Goal: Answer question/provide support: Share knowledge or assist other users

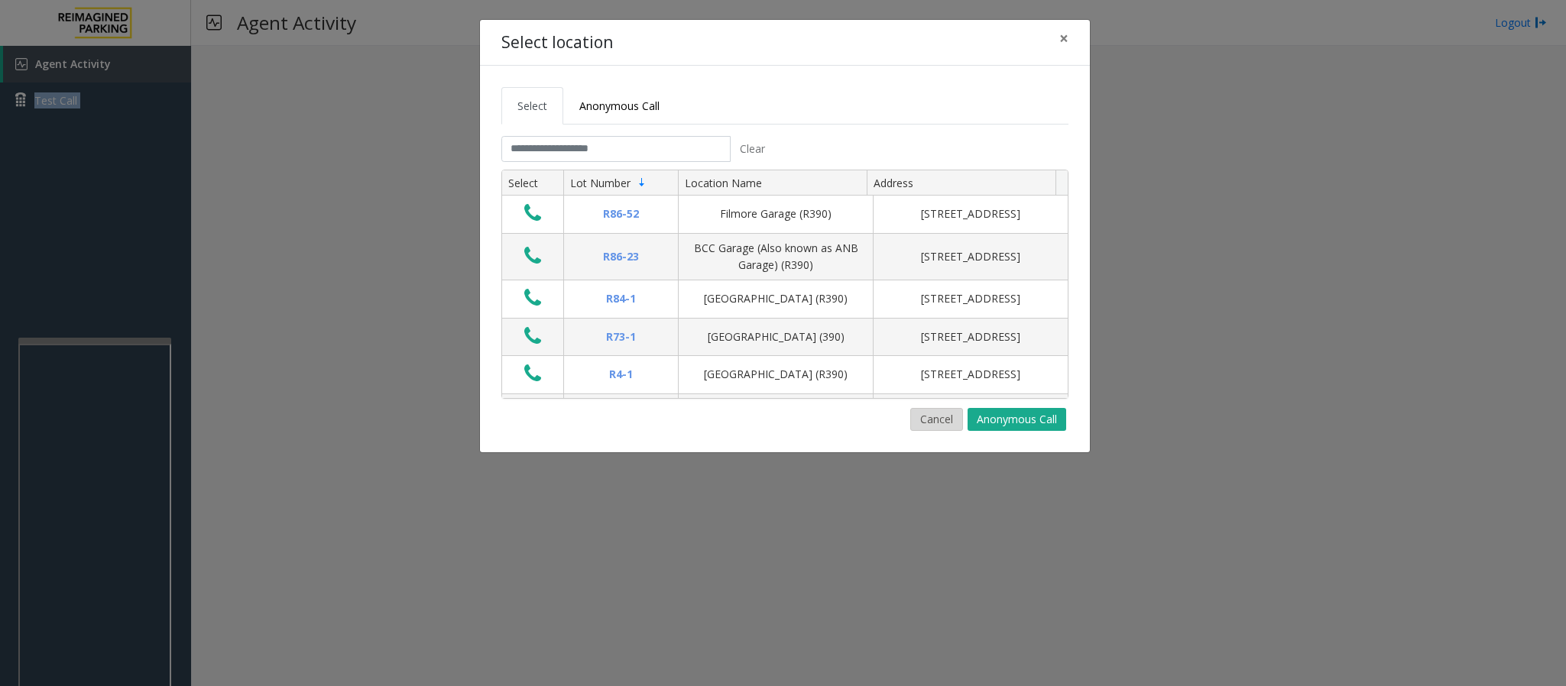
click at [918, 419] on button "Cancel" at bounding box center [936, 419] width 53 height 23
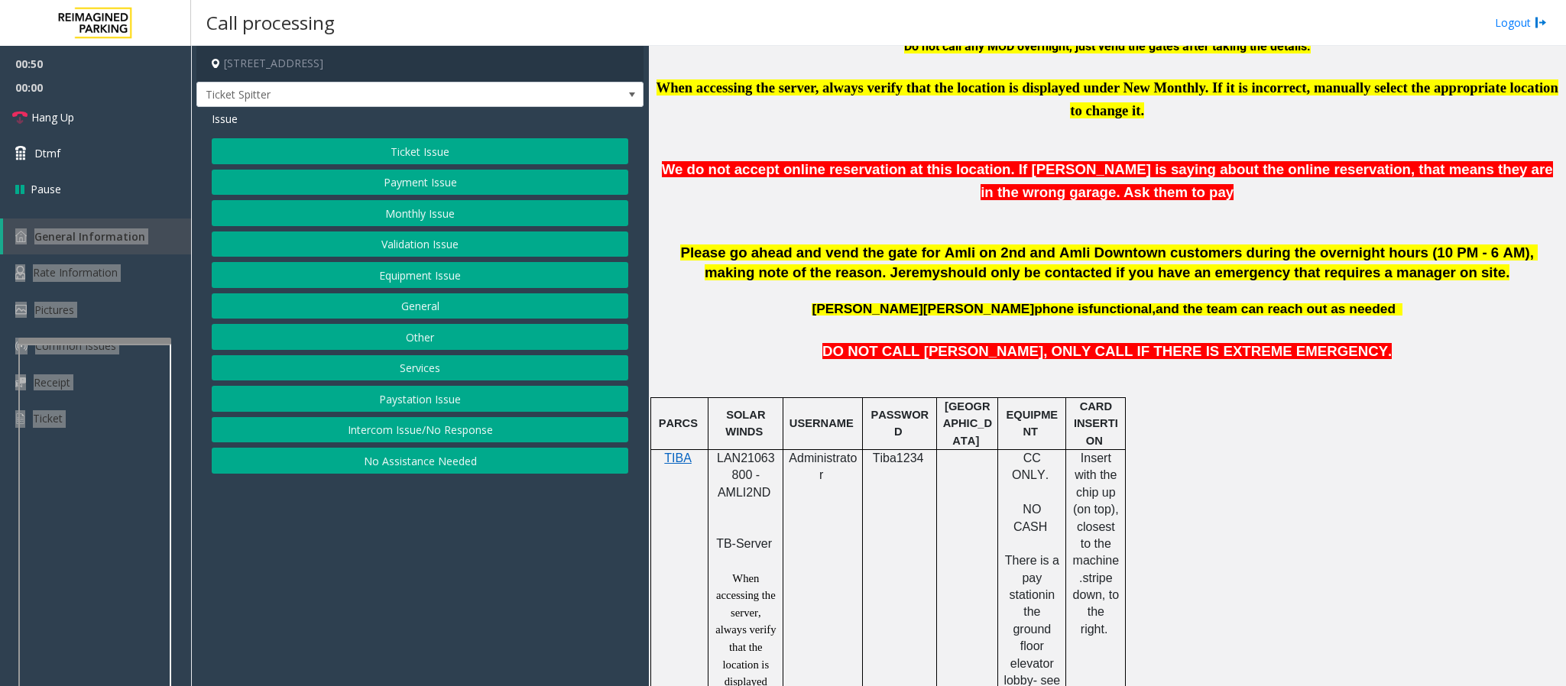
scroll to position [688, 0]
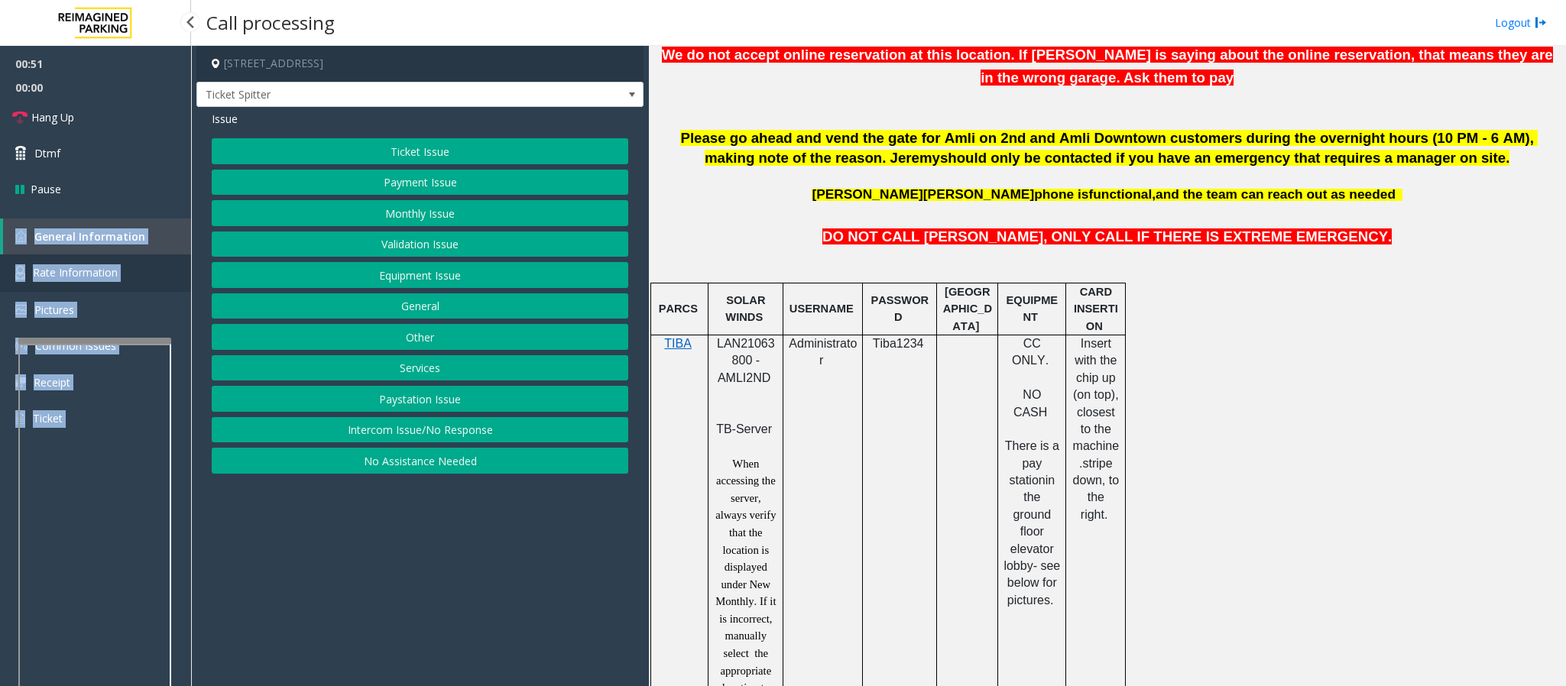
click at [149, 266] on link "Rate Information" at bounding box center [95, 272] width 191 height 37
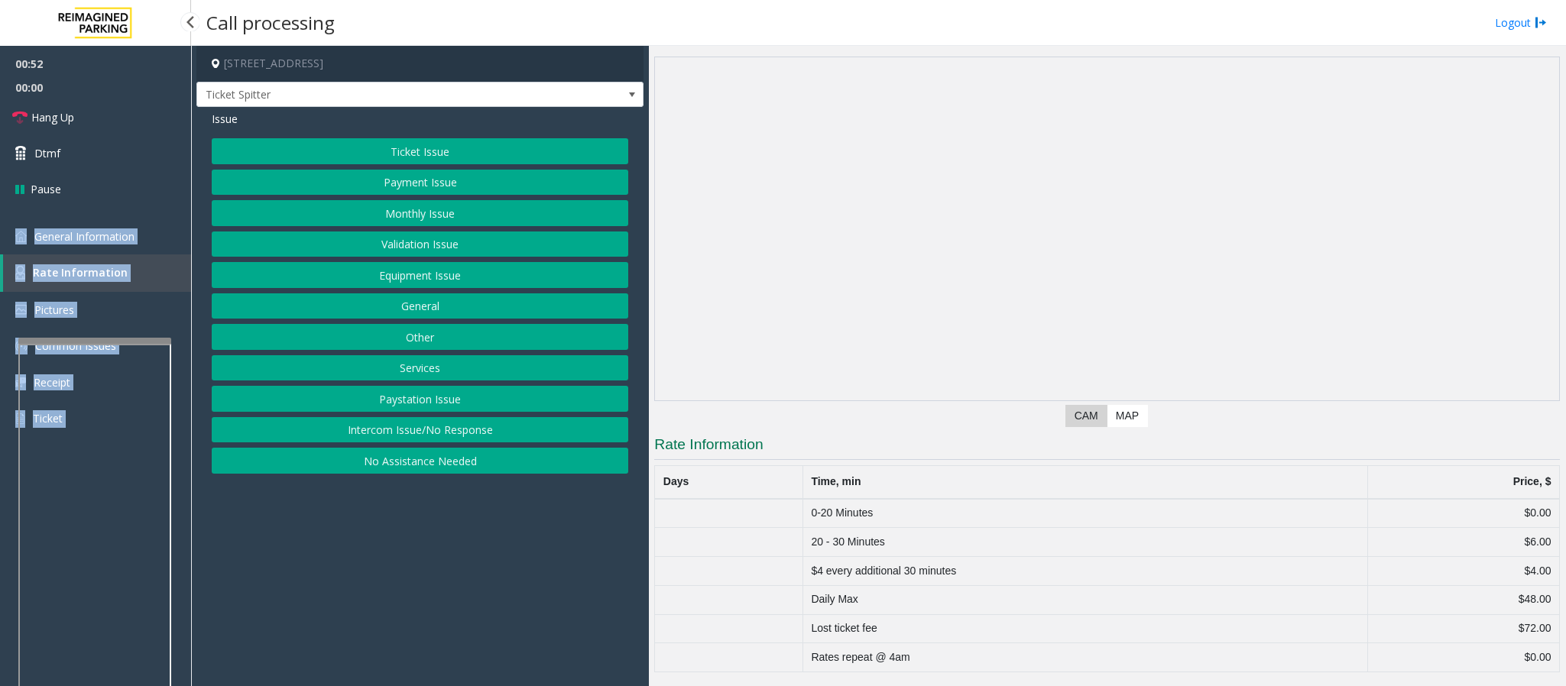
scroll to position [28, 0]
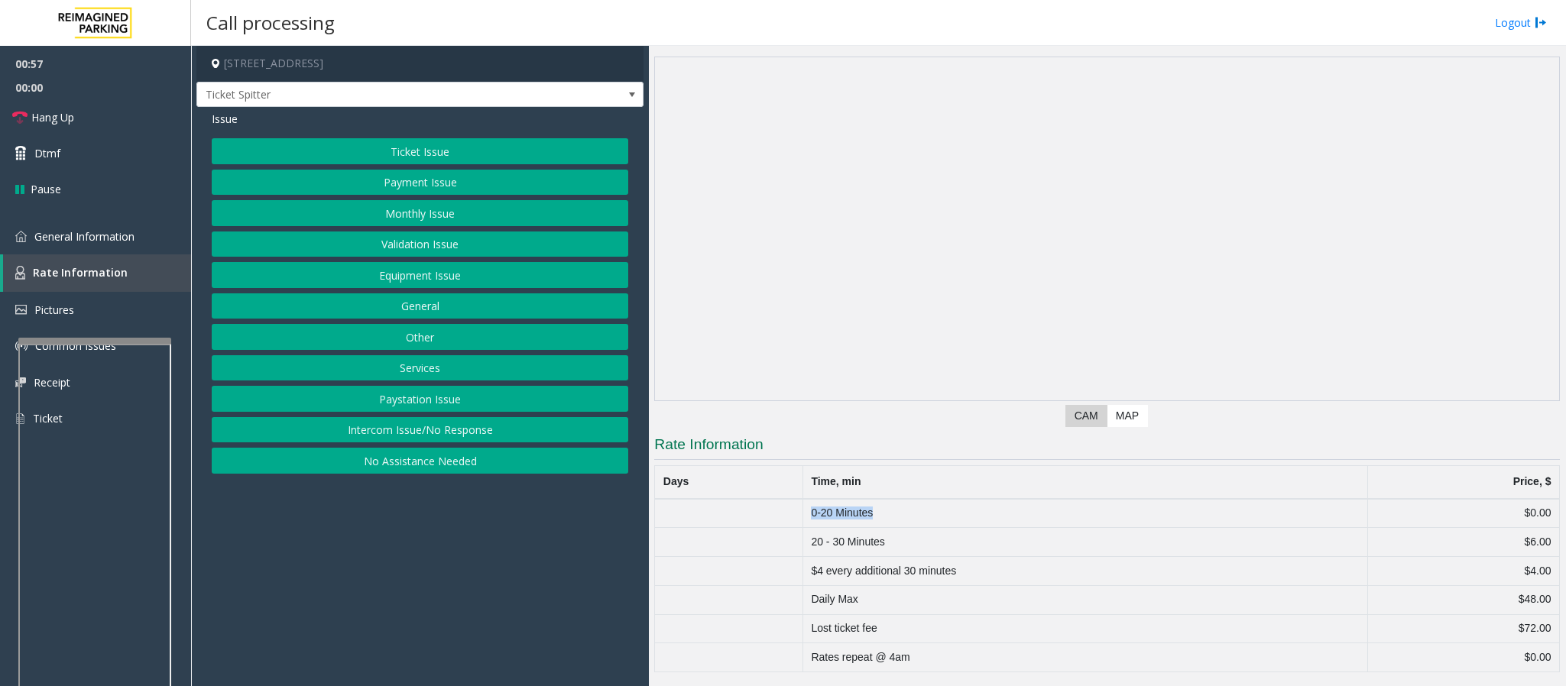
drag, startPoint x: 800, startPoint y: 514, endPoint x: 888, endPoint y: 512, distance: 87.9
click at [888, 512] on tr "0-20 Minutes $0.00" at bounding box center [1107, 513] width 905 height 29
click at [894, 513] on td "0-20 Minutes" at bounding box center [1084, 513] width 565 height 29
click at [89, 227] on link "General Information" at bounding box center [95, 237] width 191 height 36
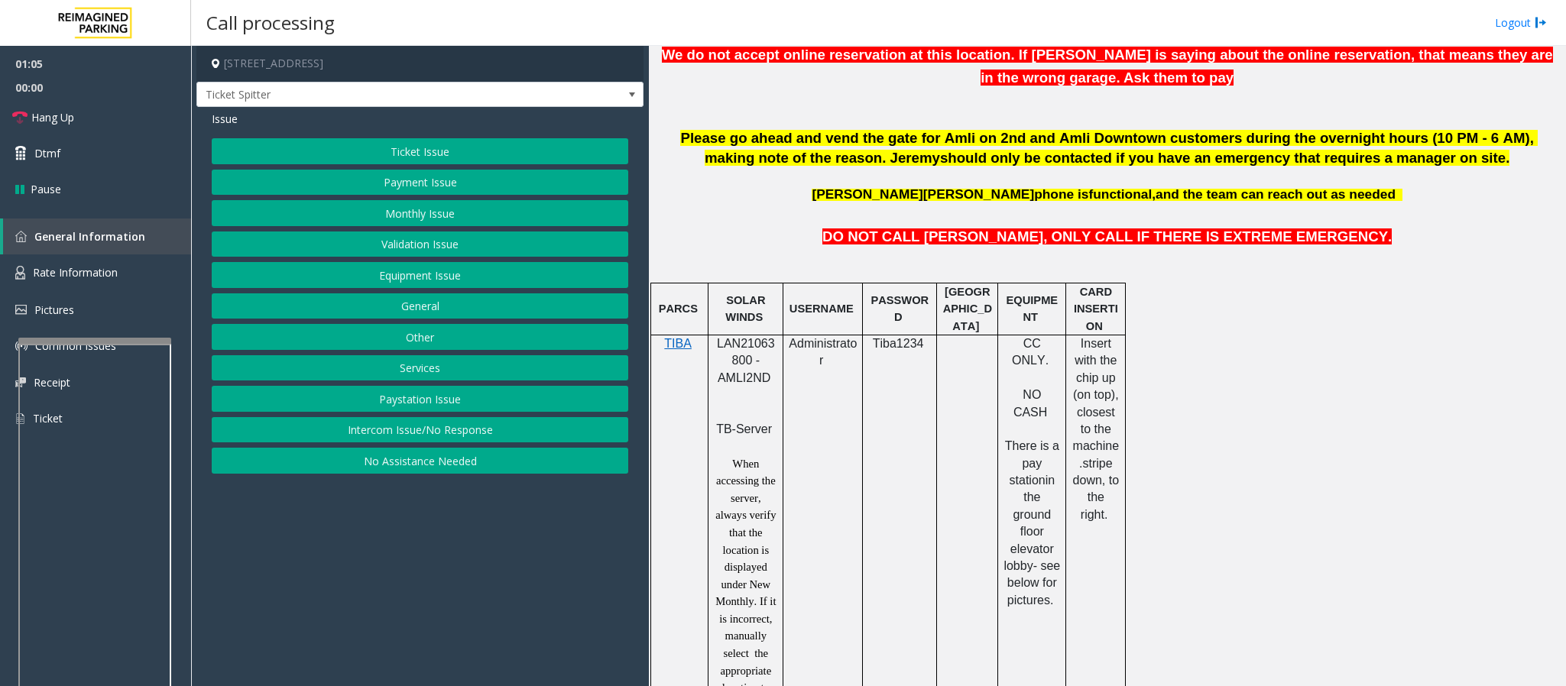
scroll to position [573, 0]
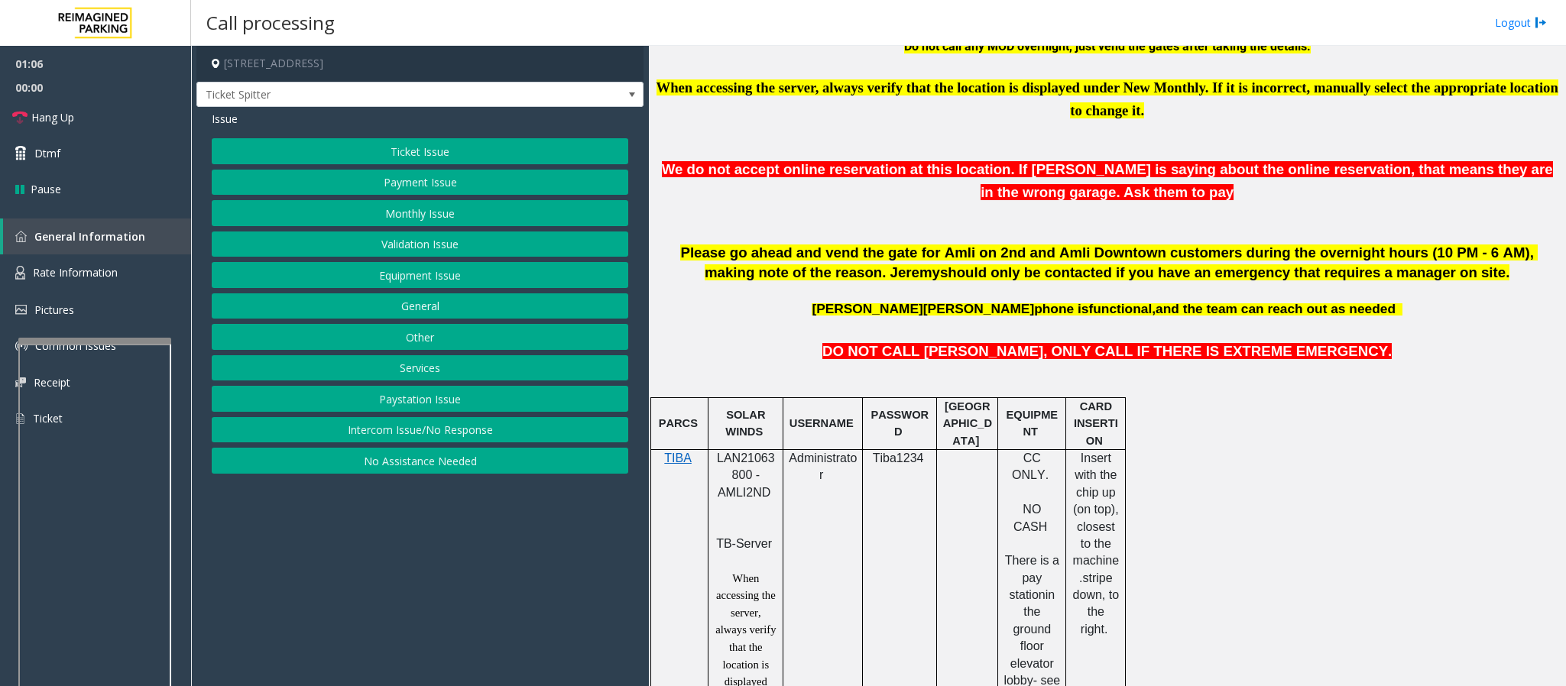
click at [1034, 307] on span "phone is" at bounding box center [1061, 308] width 54 height 15
click at [372, 257] on button "Validation Issue" at bounding box center [420, 245] width 416 height 26
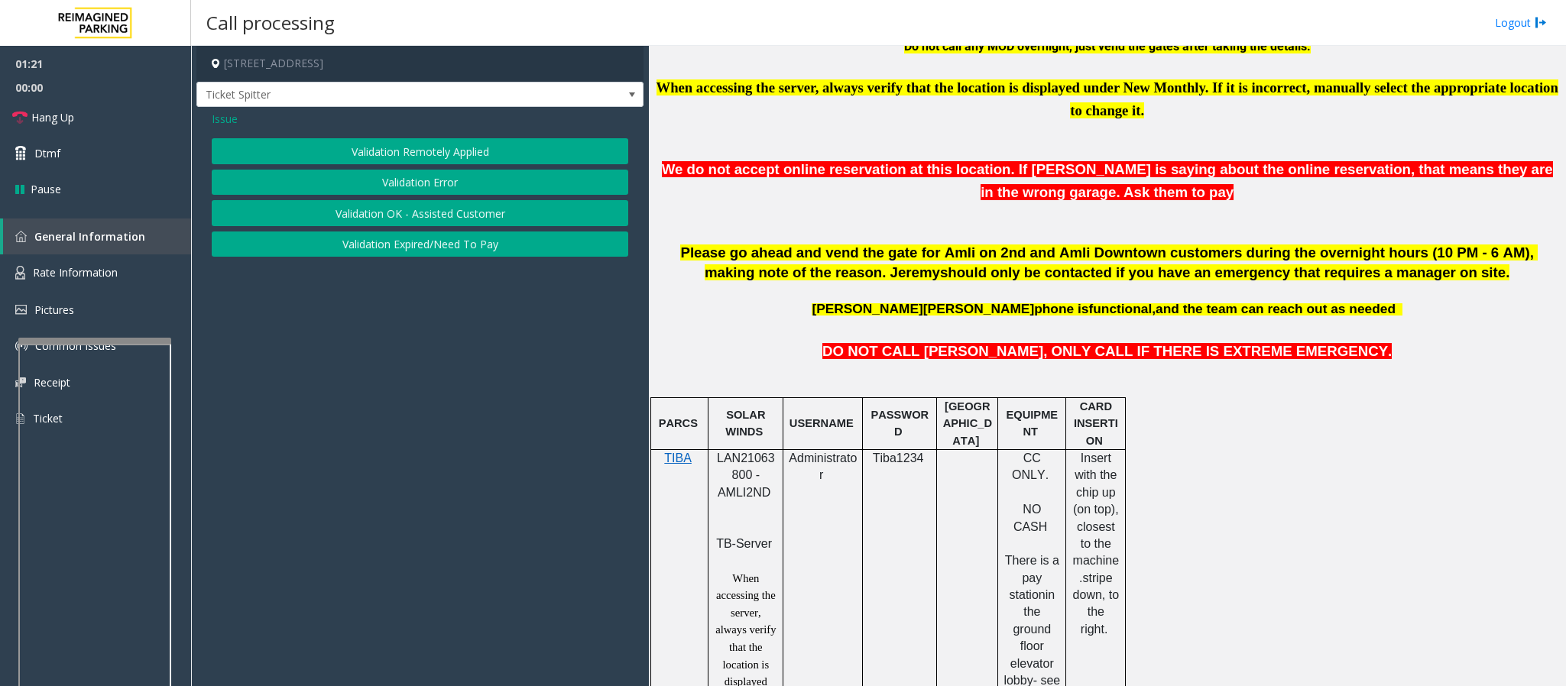
click at [232, 120] on span "Issue" at bounding box center [225, 119] width 26 height 16
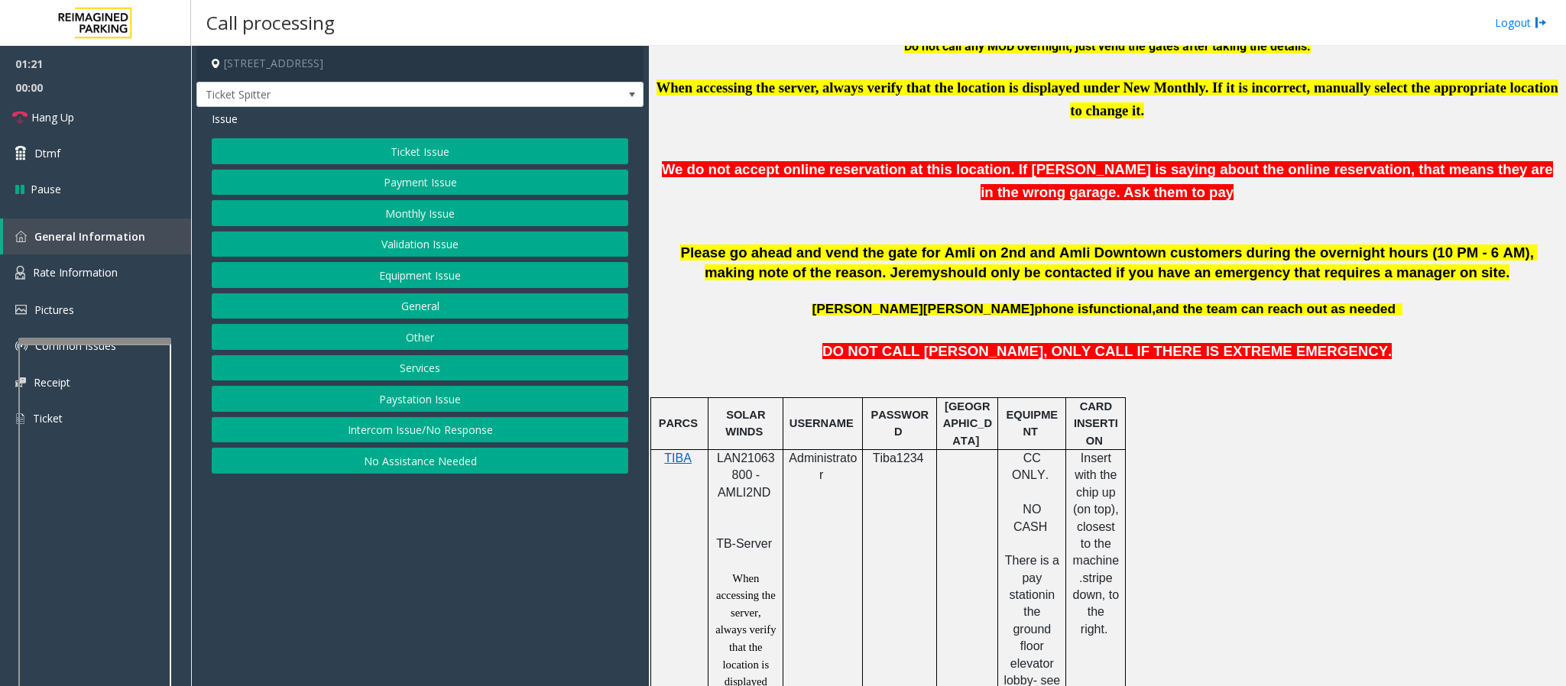
click at [378, 282] on button "Equipment Issue" at bounding box center [420, 275] width 416 height 26
click at [377, 282] on button "Gate / Door Won't Open" at bounding box center [420, 275] width 416 height 26
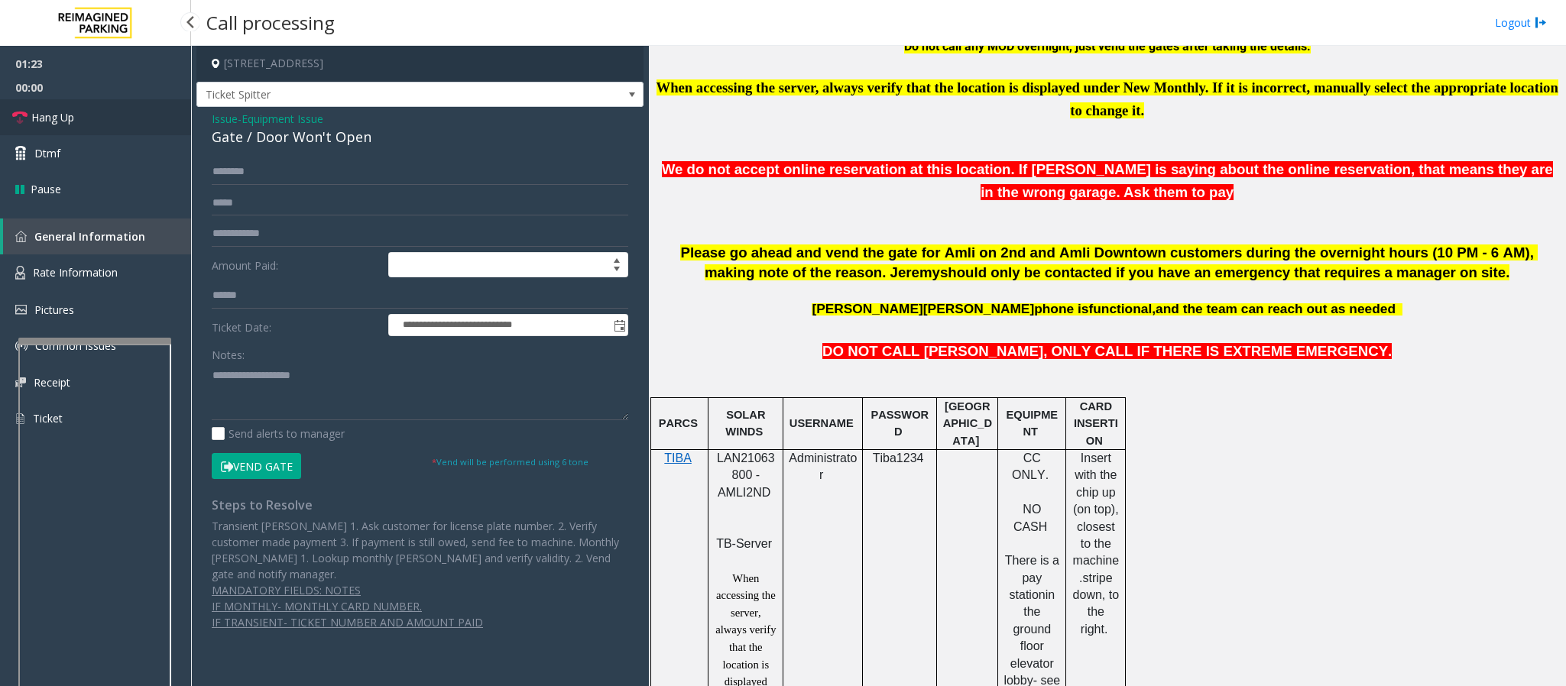
click at [53, 113] on span "Hang Up" at bounding box center [52, 117] width 43 height 16
click at [298, 381] on textarea at bounding box center [420, 391] width 416 height 57
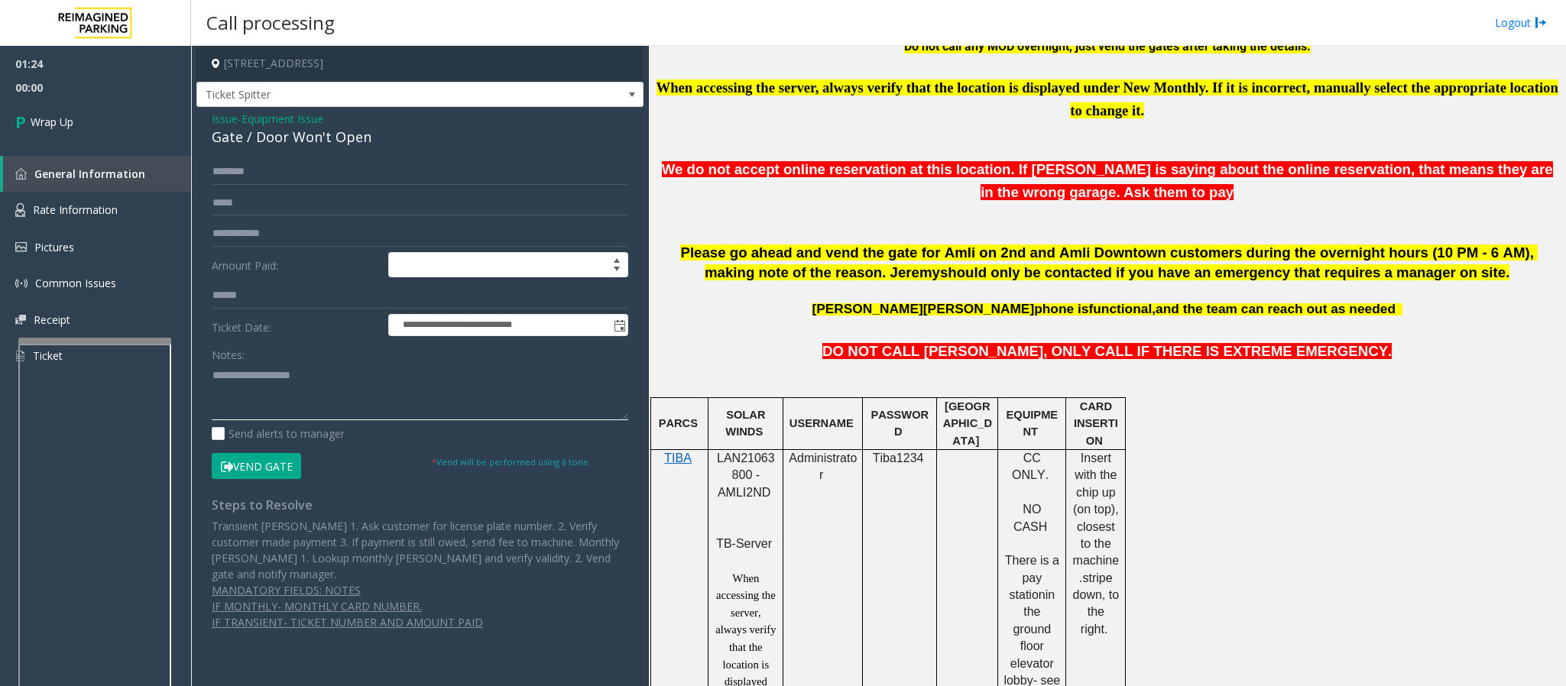
paste textarea "**********"
click at [275, 377] on textarea at bounding box center [420, 391] width 416 height 57
drag, startPoint x: 497, startPoint y: 393, endPoint x: 275, endPoint y: 403, distance: 222.6
click at [275, 403] on textarea at bounding box center [420, 391] width 416 height 57
type textarea "**********"
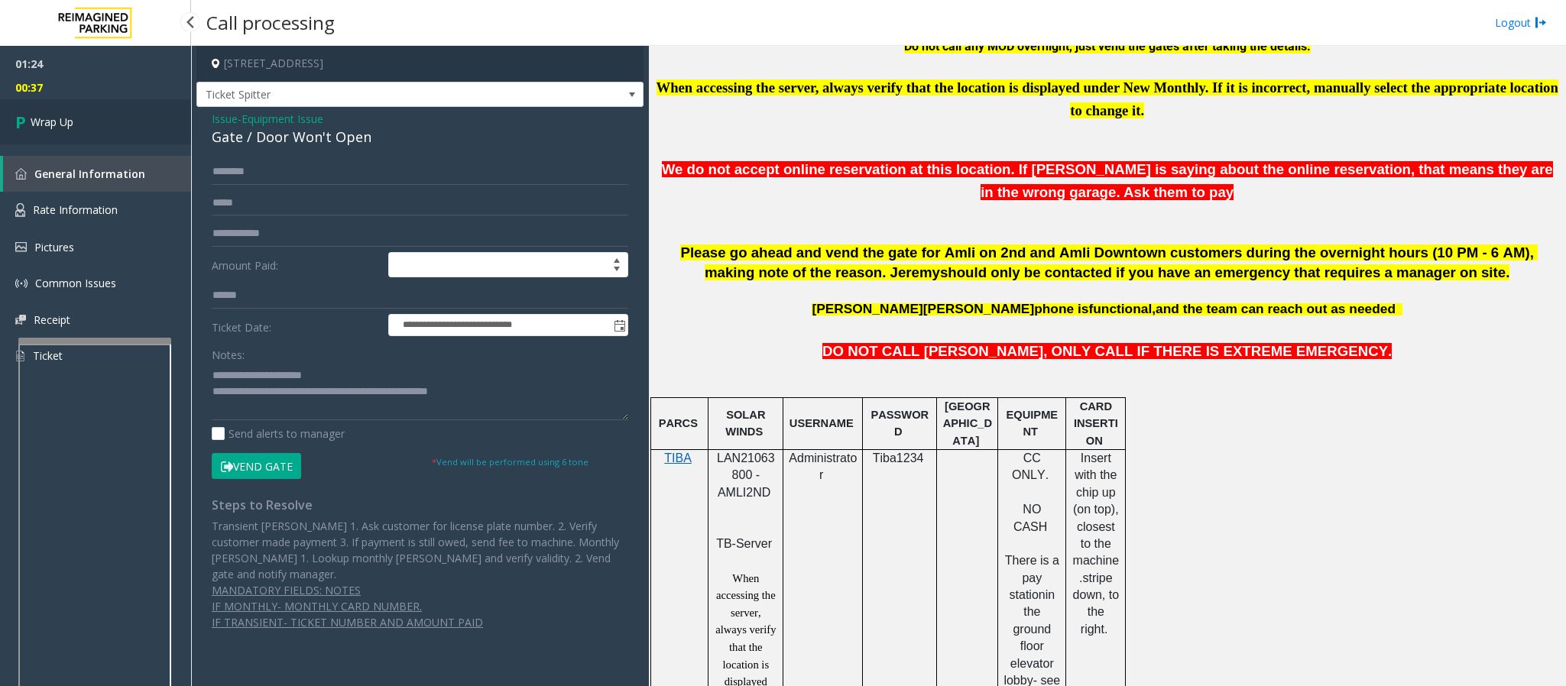
click at [80, 128] on link "Wrap Up" at bounding box center [95, 121] width 191 height 45
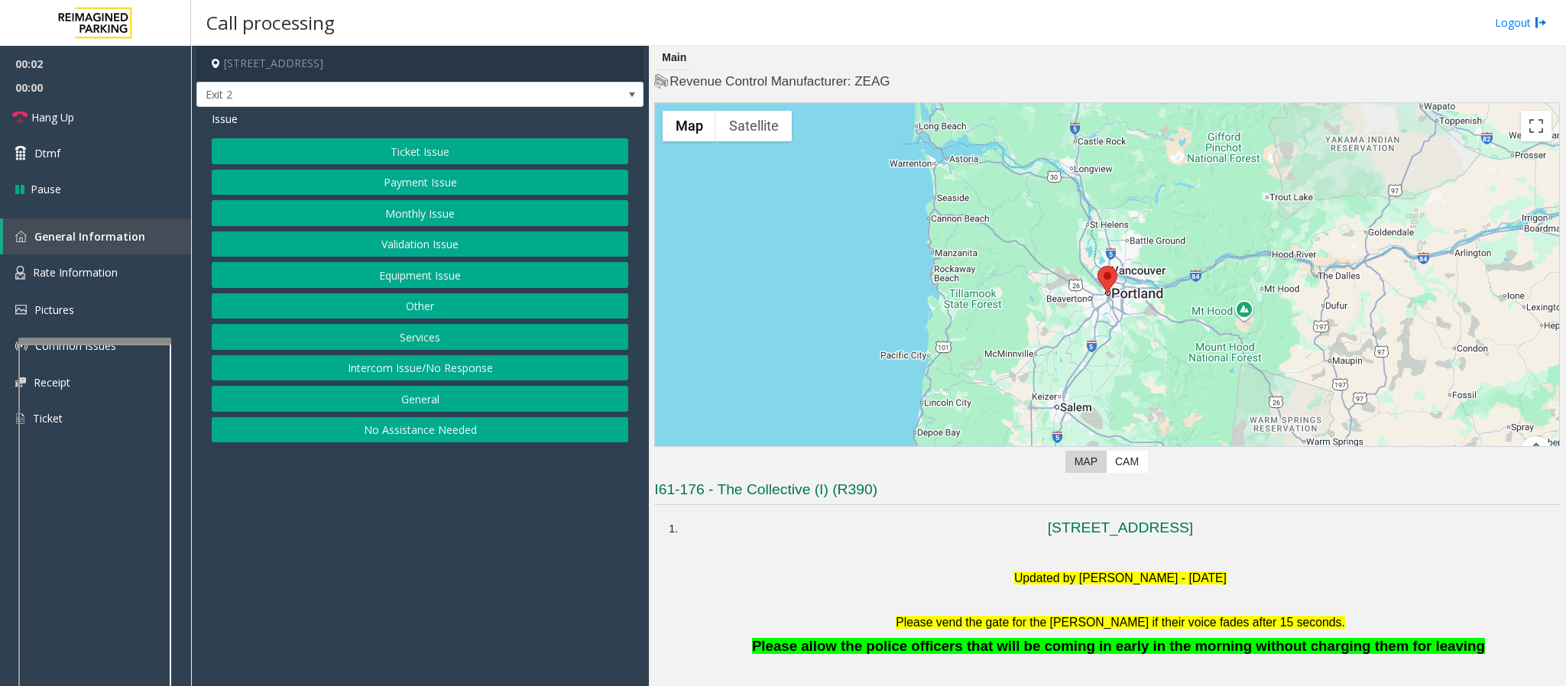
scroll to position [229, 0]
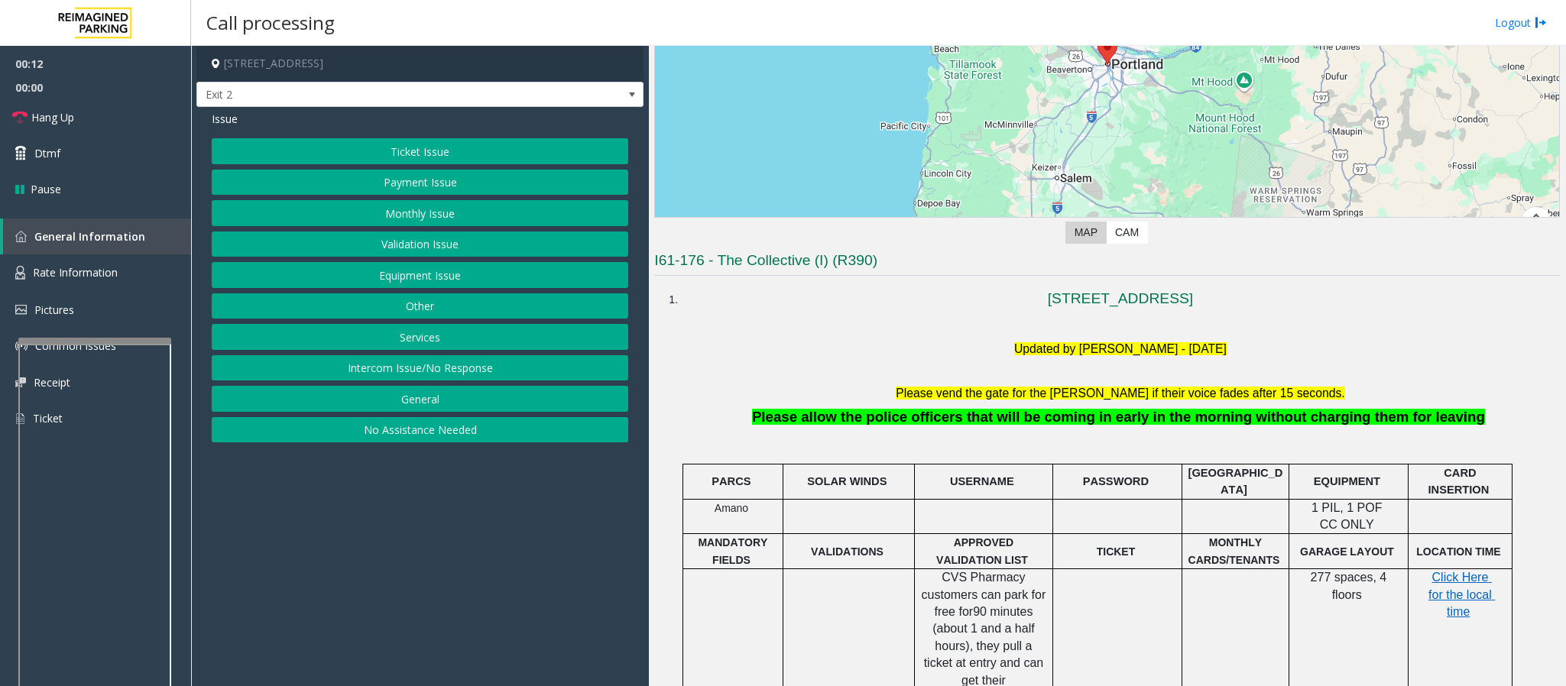
click at [371, 150] on button "Ticket Issue" at bounding box center [420, 151] width 416 height 26
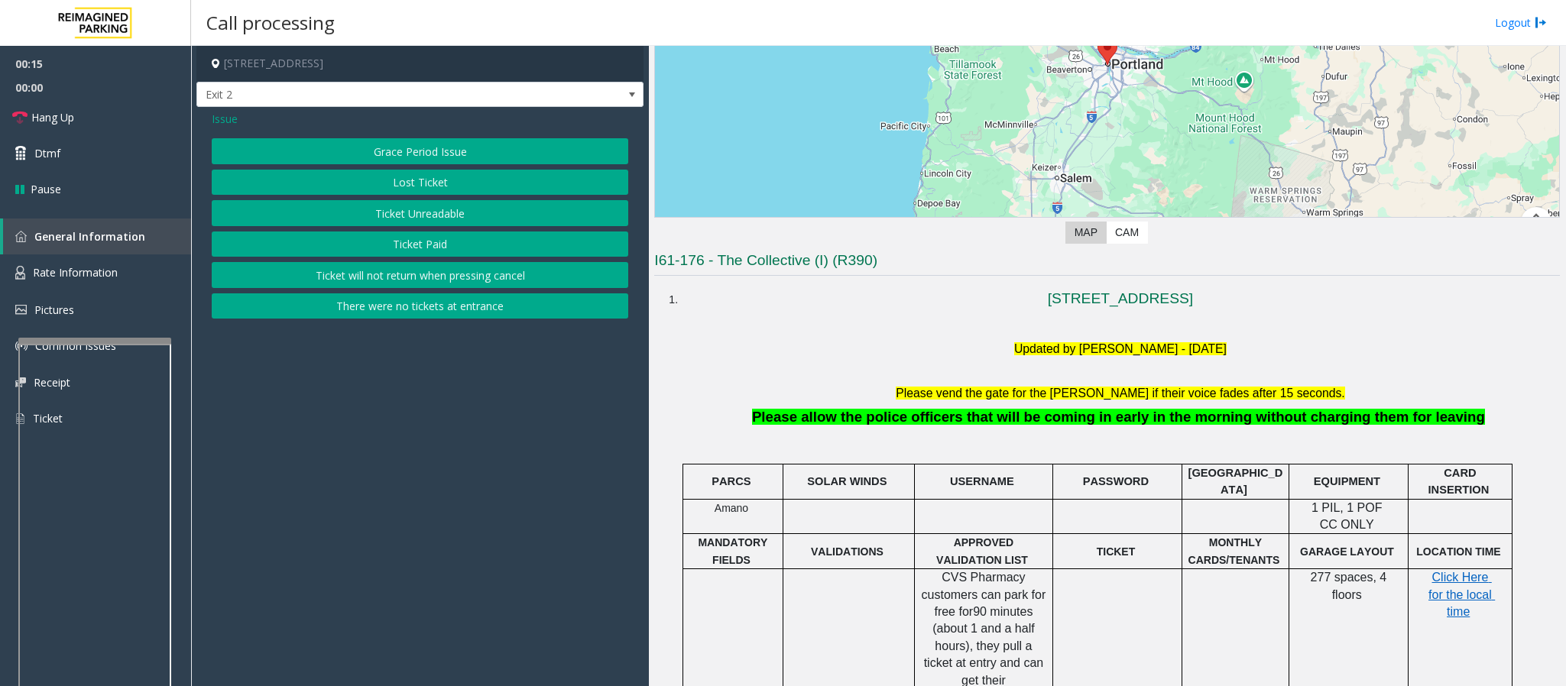
click at [381, 226] on button "Ticket Unreadable" at bounding box center [420, 213] width 416 height 26
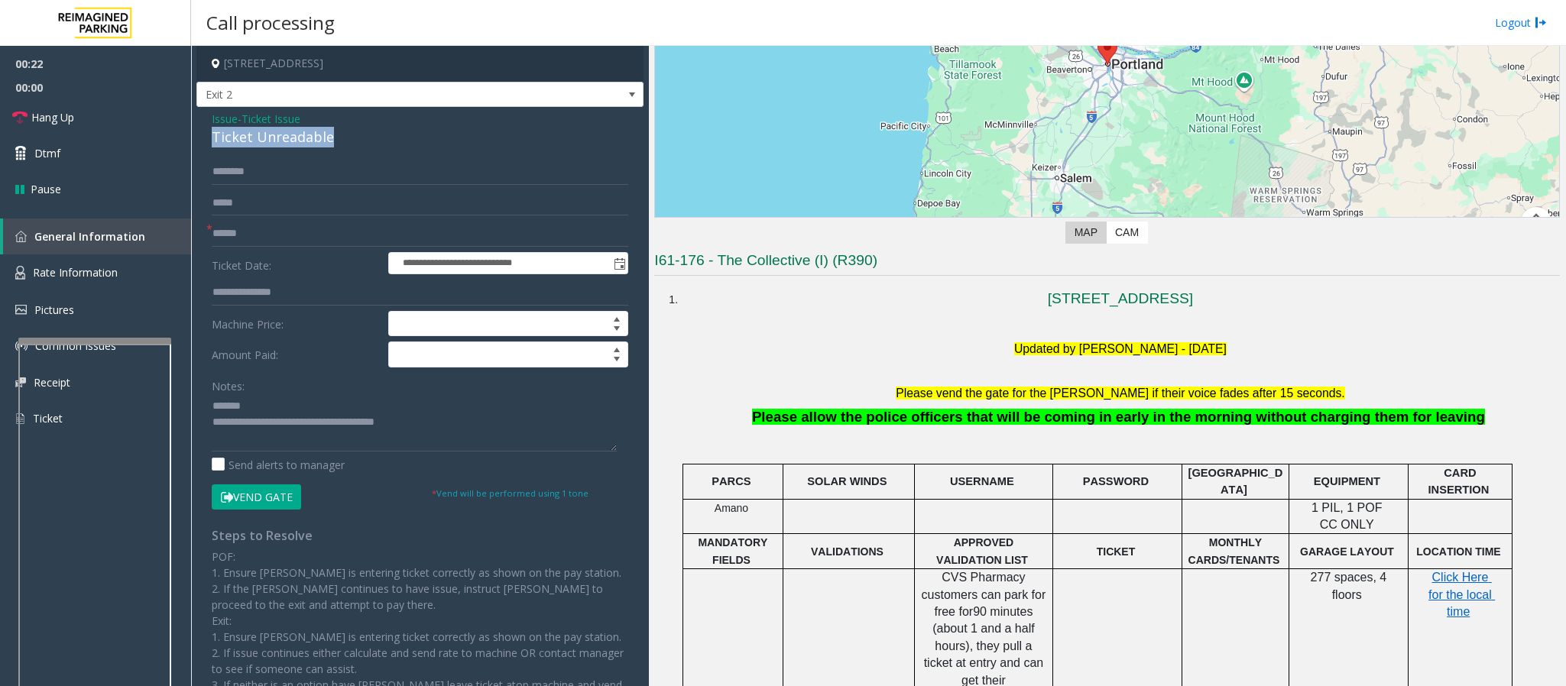
drag, startPoint x: 355, startPoint y: 142, endPoint x: 205, endPoint y: 141, distance: 150.5
click at [205, 141] on div "**********" at bounding box center [419, 440] width 447 height 666
type textarea "**********"
click at [237, 241] on input "text" at bounding box center [420, 234] width 416 height 26
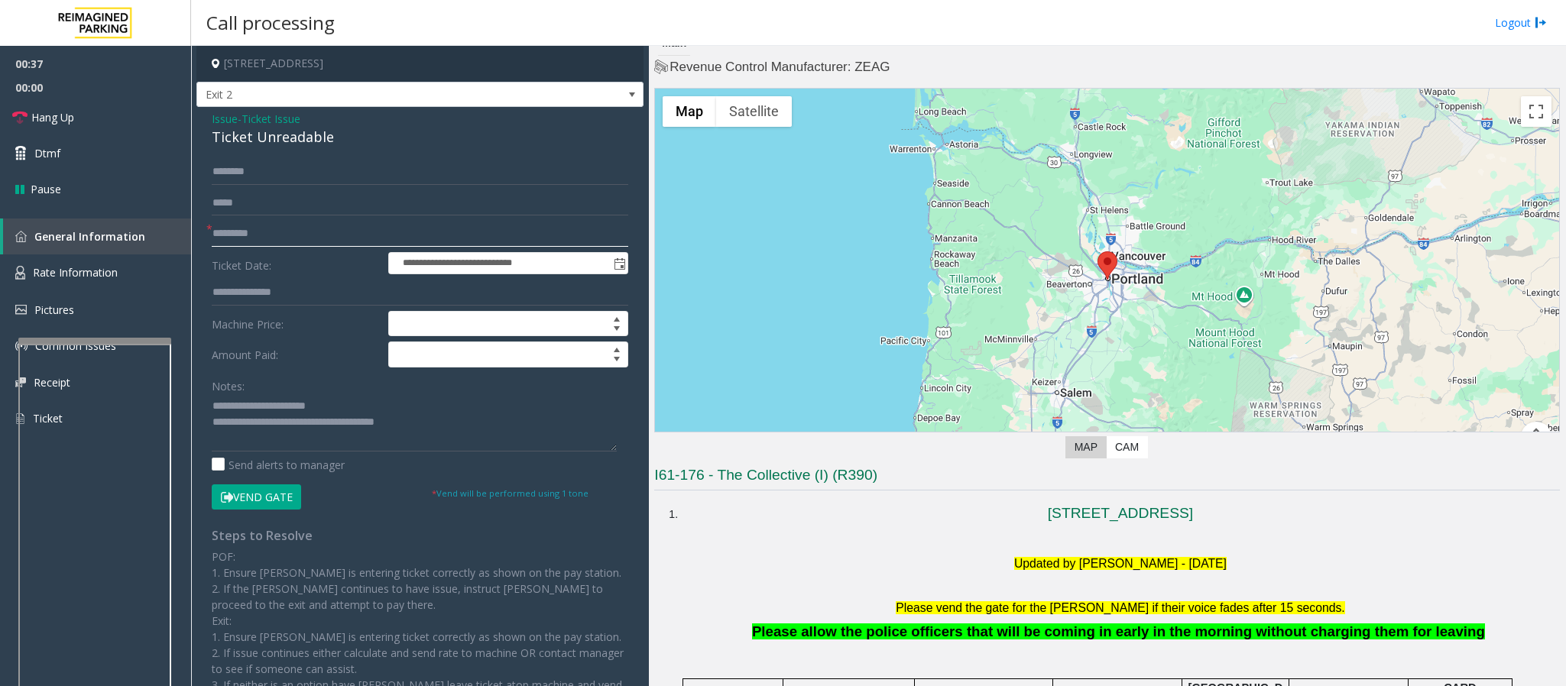
scroll to position [0, 0]
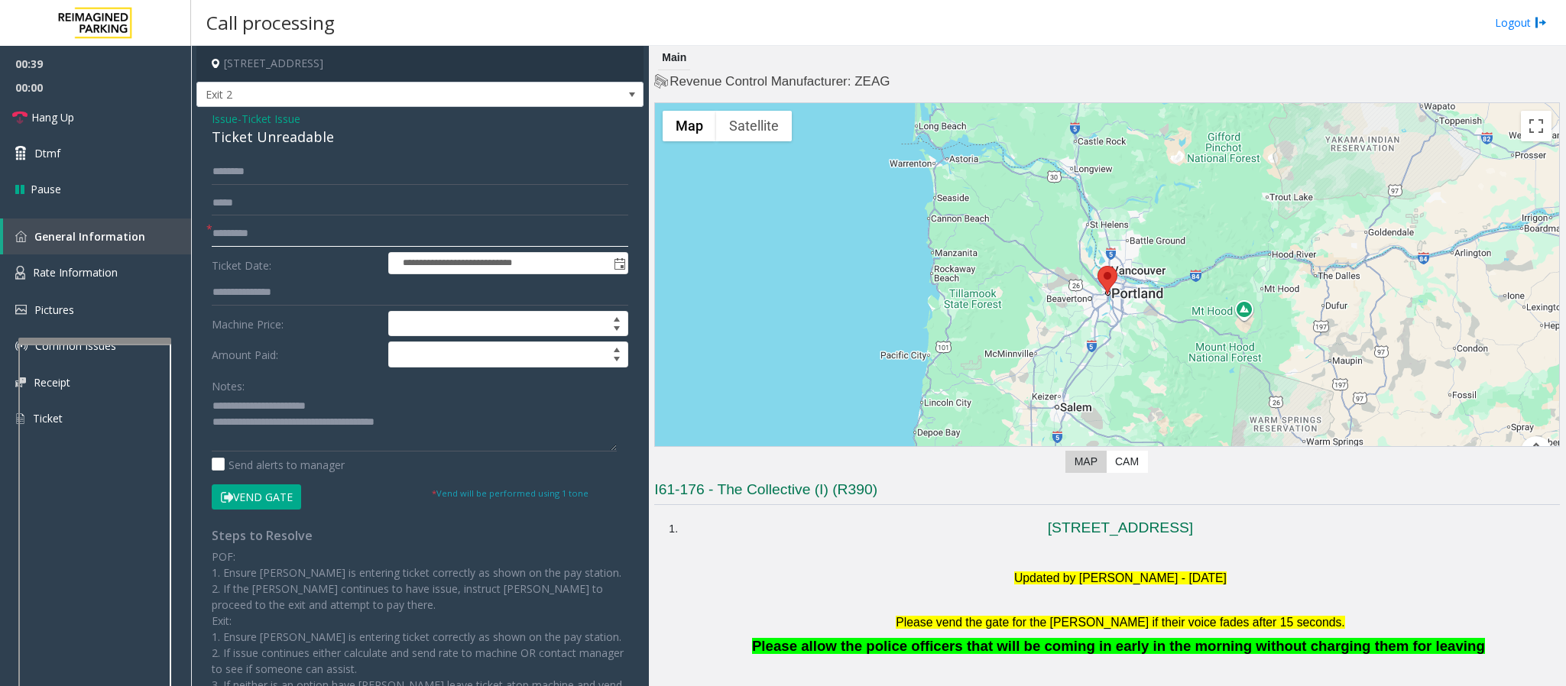
type input "*********"
click at [239, 176] on input "text" at bounding box center [420, 172] width 416 height 26
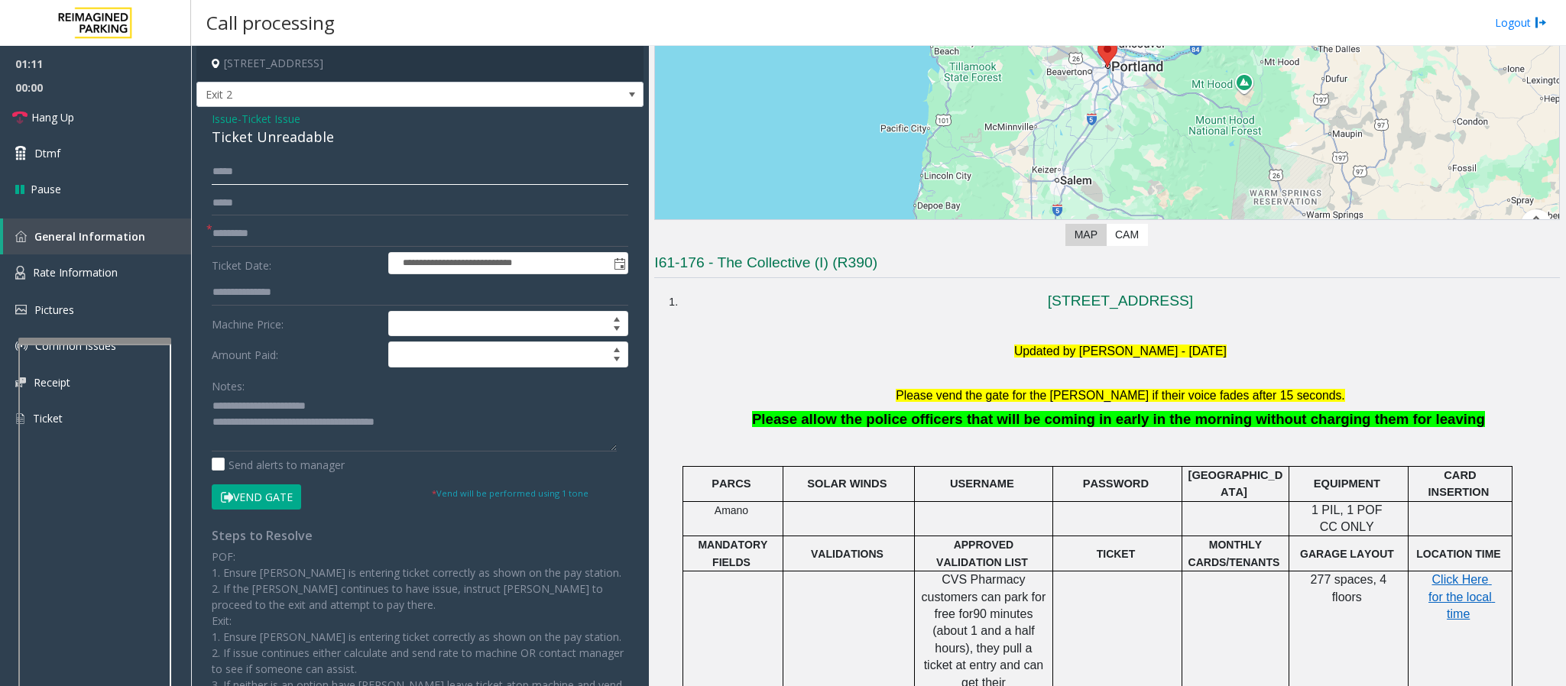
scroll to position [229, 0]
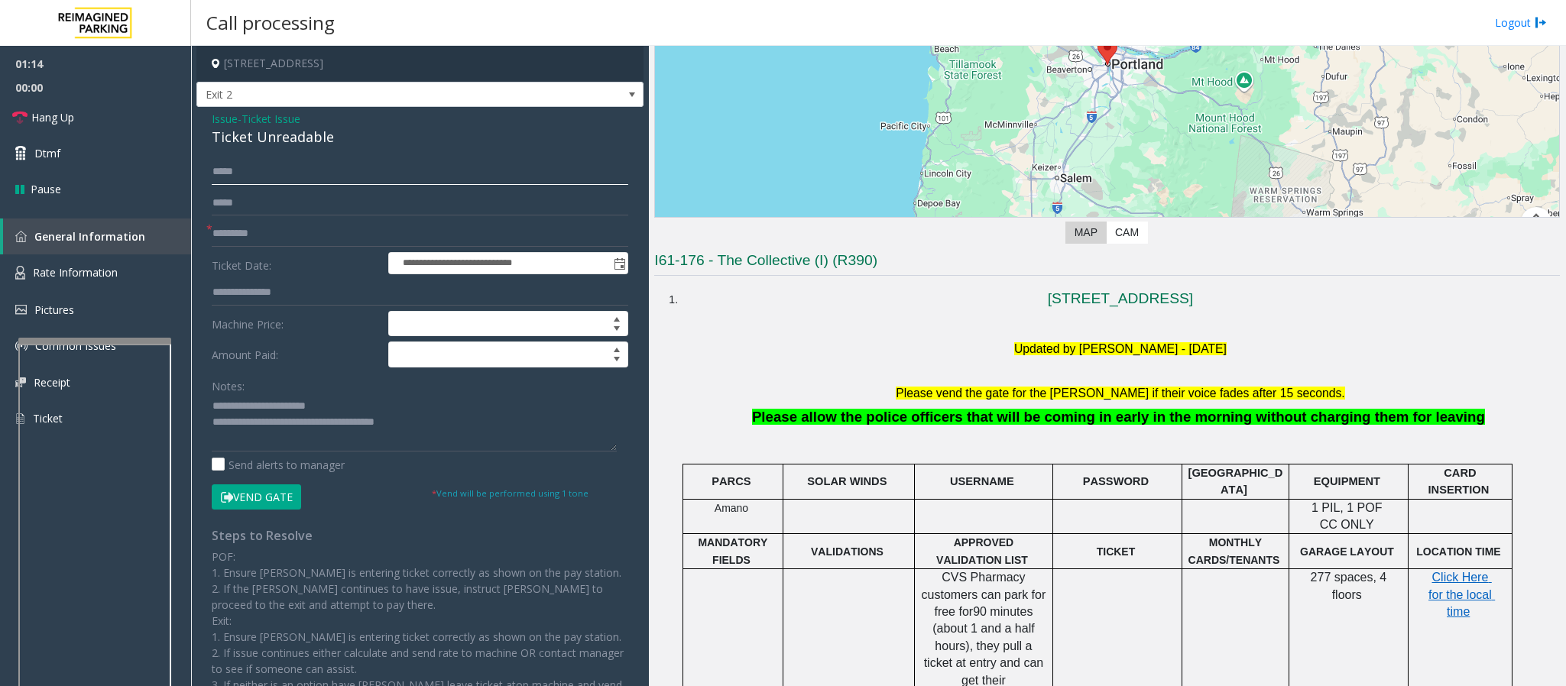
type input "*****"
click at [245, 500] on button "Vend Gate" at bounding box center [256, 497] width 89 height 26
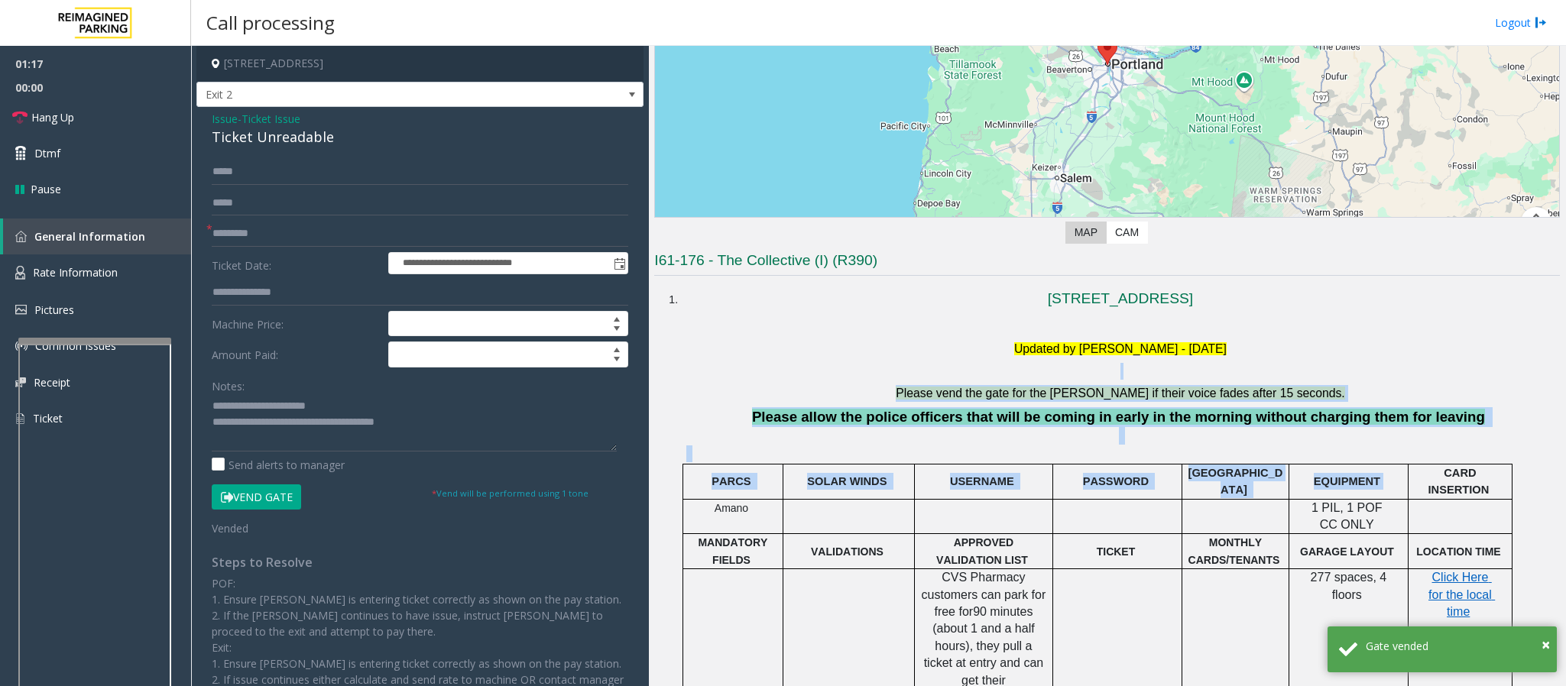
drag, startPoint x: 672, startPoint y: 381, endPoint x: 1407, endPoint y: 454, distance: 738.7
click at [1410, 452] on p at bounding box center [1120, 453] width 868 height 17
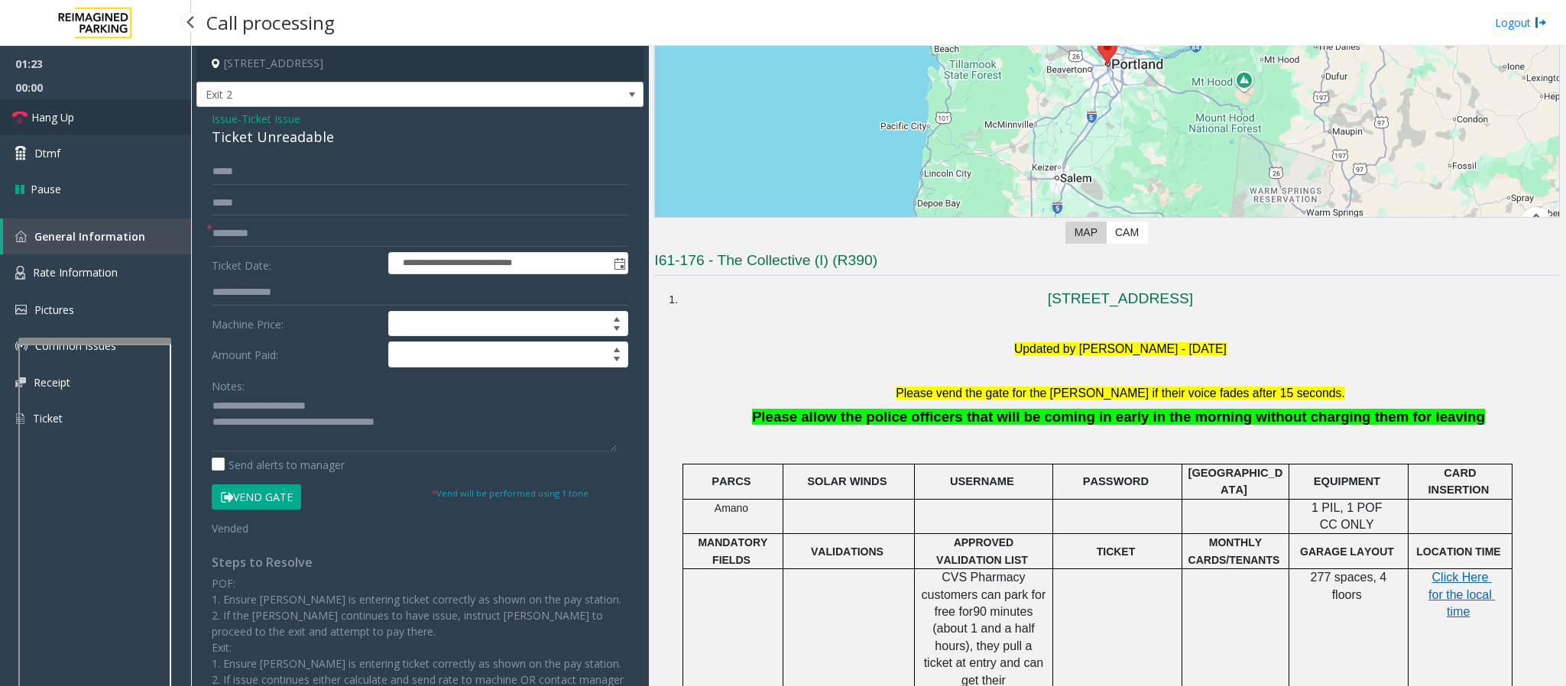
click at [53, 128] on link "Hang Up" at bounding box center [95, 117] width 191 height 36
click at [57, 119] on span "Hang Up" at bounding box center [52, 117] width 43 height 16
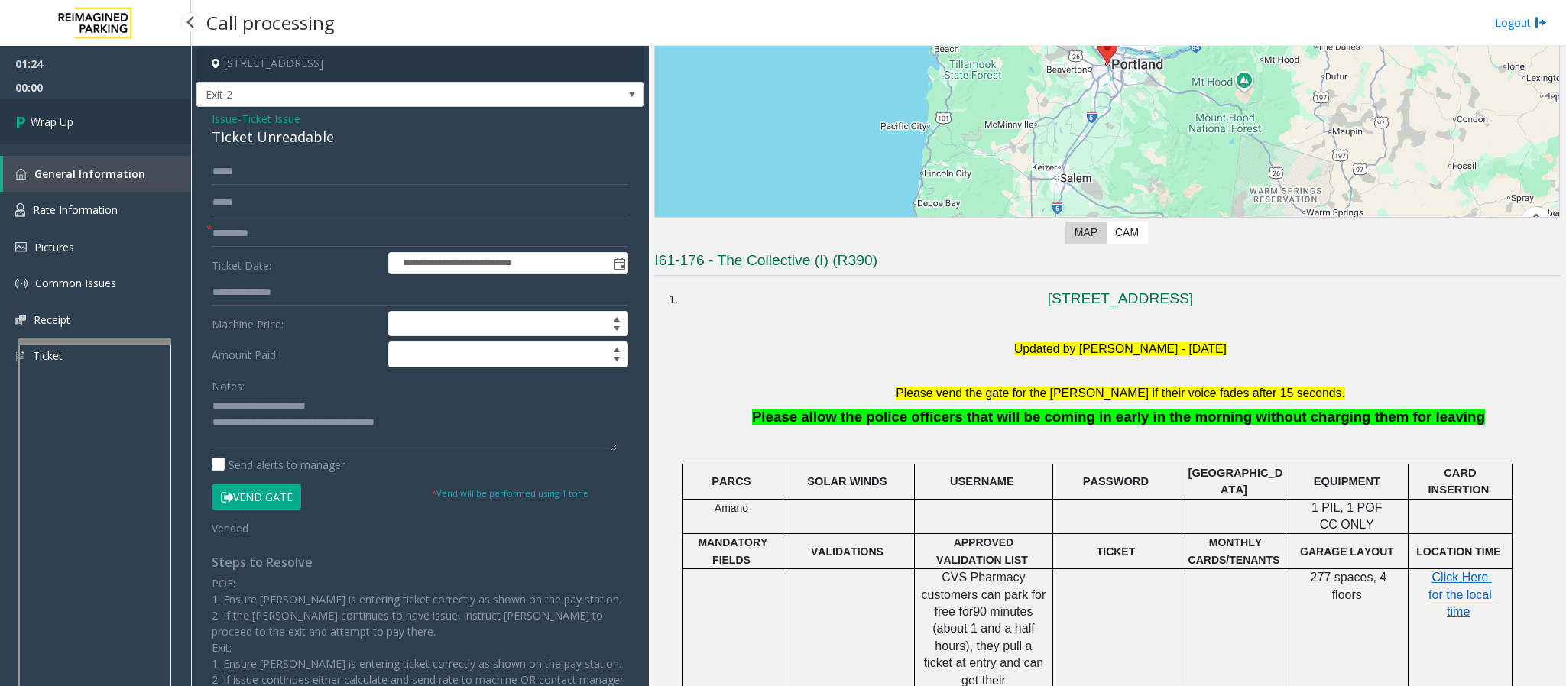
click at [57, 119] on span "Wrap Up" at bounding box center [52, 122] width 43 height 16
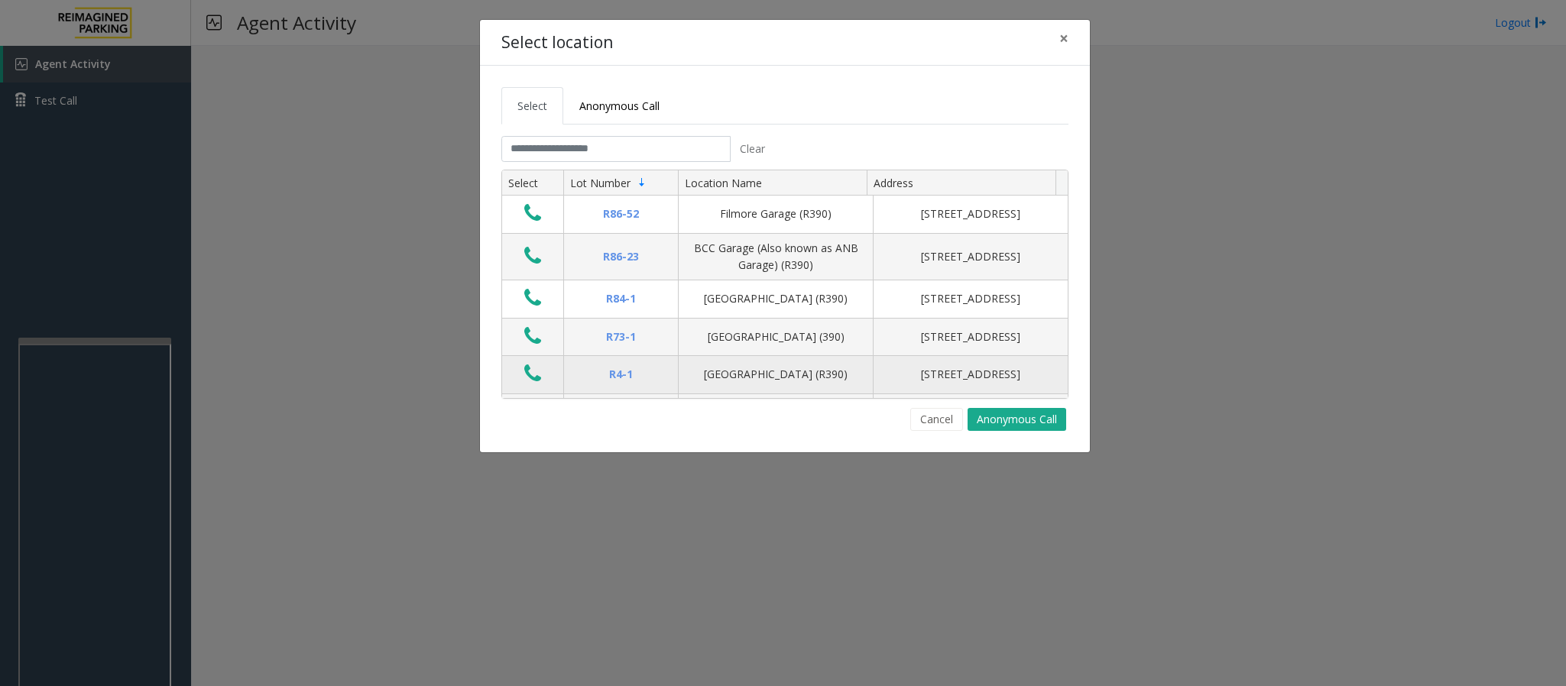
drag, startPoint x: 944, startPoint y: 416, endPoint x: 944, endPoint y: 395, distance: 20.6
click at [944, 408] on tab "Clear Select Lot Number Location Name Address R86-[GEOGRAPHIC_DATA][STREET_ADDR…" at bounding box center [784, 283] width 567 height 295
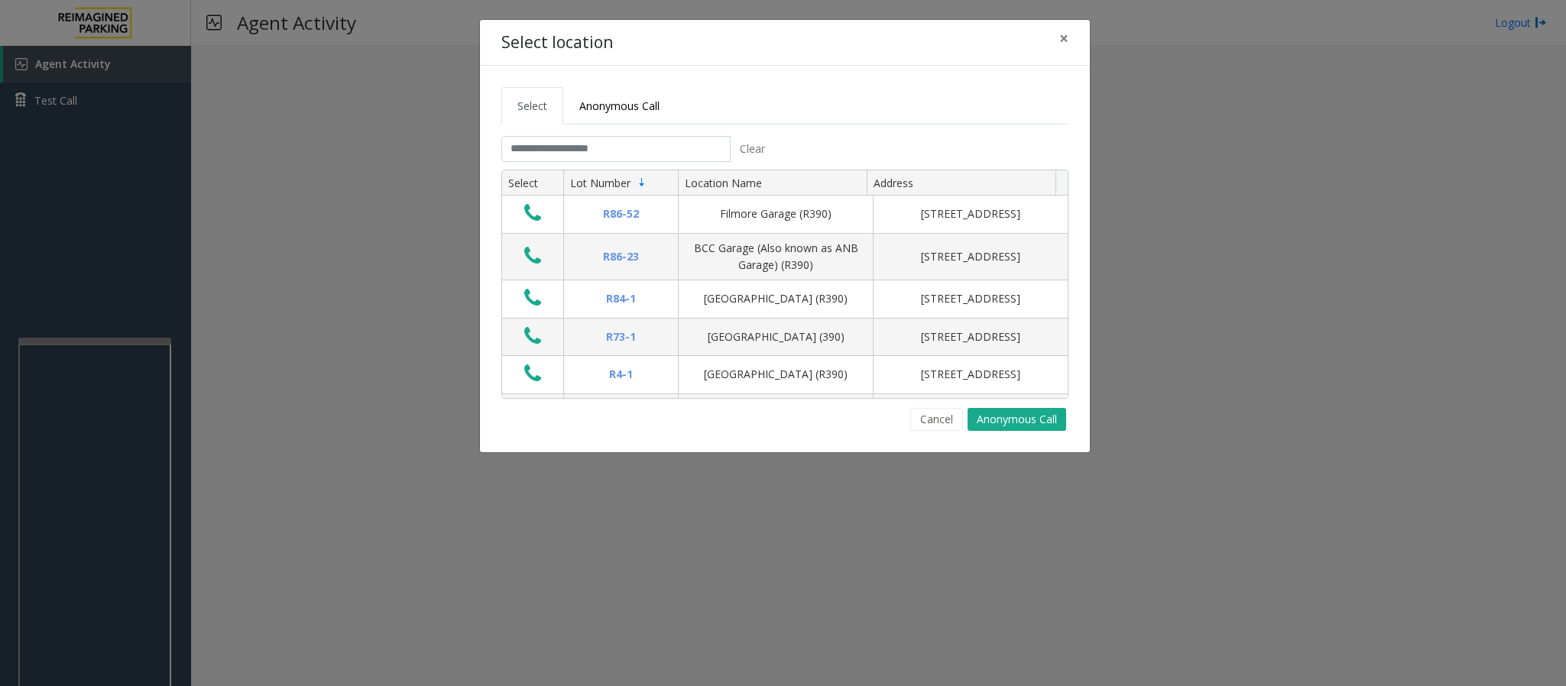
click at [135, 466] on div "Select location × Select Anonymous Call Clear Select Lot Number Location Name A…" at bounding box center [783, 343] width 1566 height 686
click at [929, 429] on button "Cancel" at bounding box center [936, 419] width 53 height 23
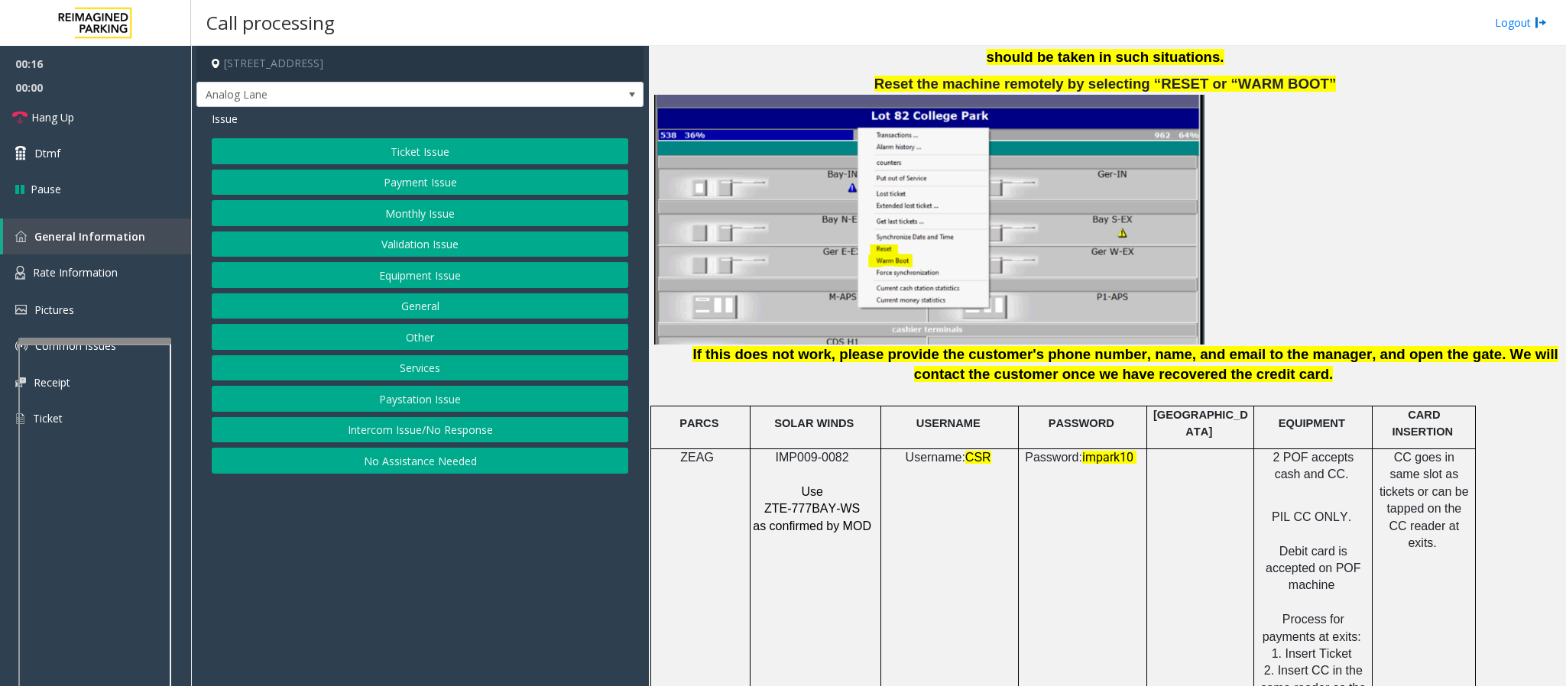
scroll to position [1948, 0]
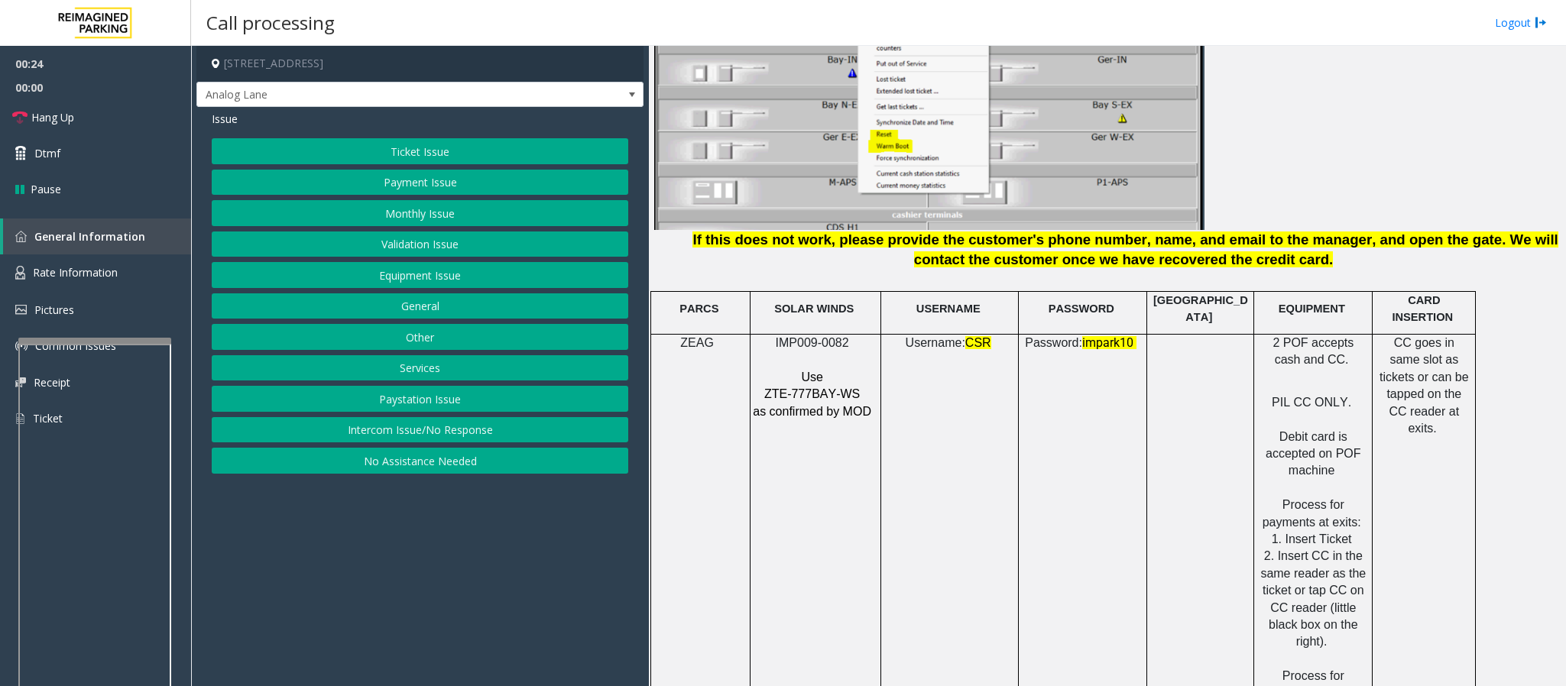
click at [420, 280] on button "Equipment Issue" at bounding box center [420, 275] width 416 height 26
click at [429, 278] on button "Gate / Door Won't Open" at bounding box center [420, 275] width 416 height 26
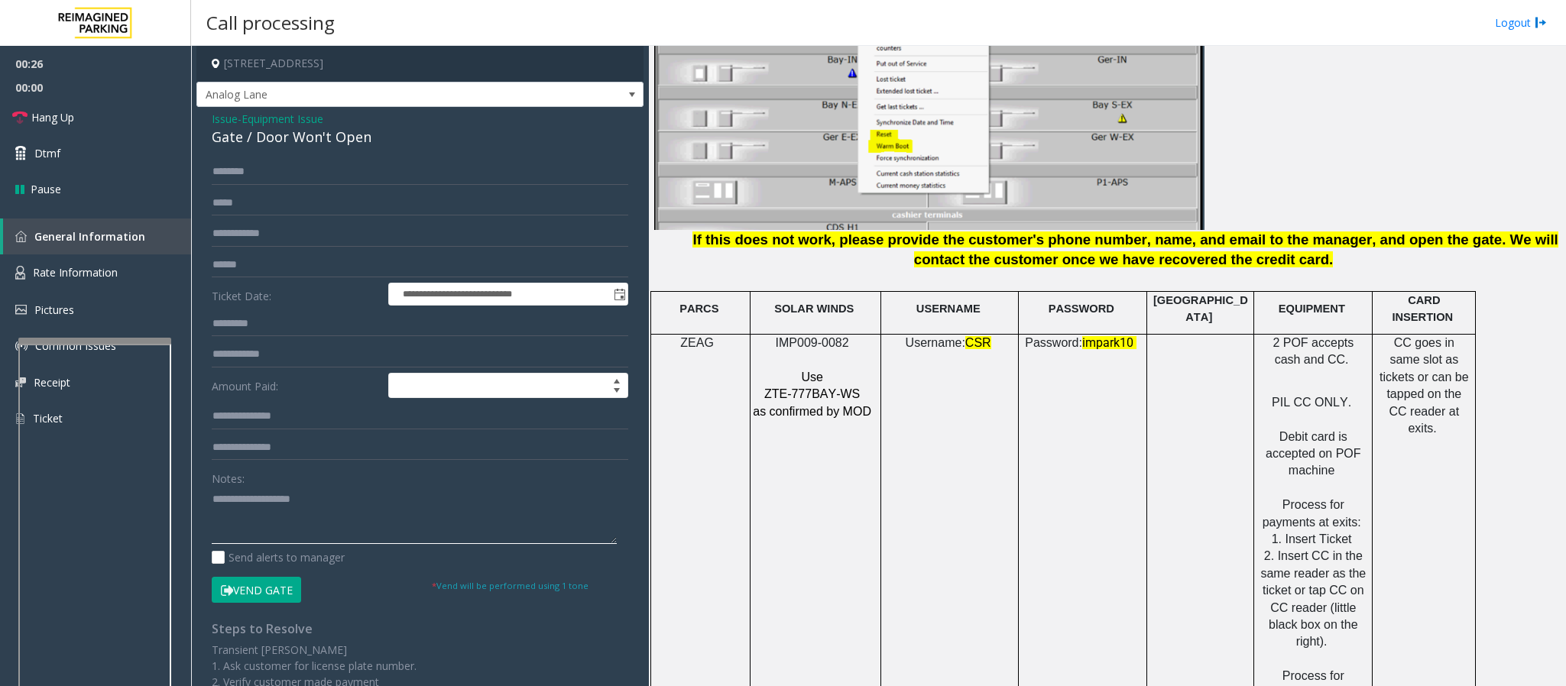
click at [308, 543] on textarea at bounding box center [414, 515] width 405 height 57
paste textarea "**********"
click at [303, 488] on textarea at bounding box center [414, 515] width 405 height 57
drag, startPoint x: 443, startPoint y: 513, endPoint x: 274, endPoint y: 511, distance: 169.6
click at [274, 511] on textarea at bounding box center [414, 515] width 405 height 57
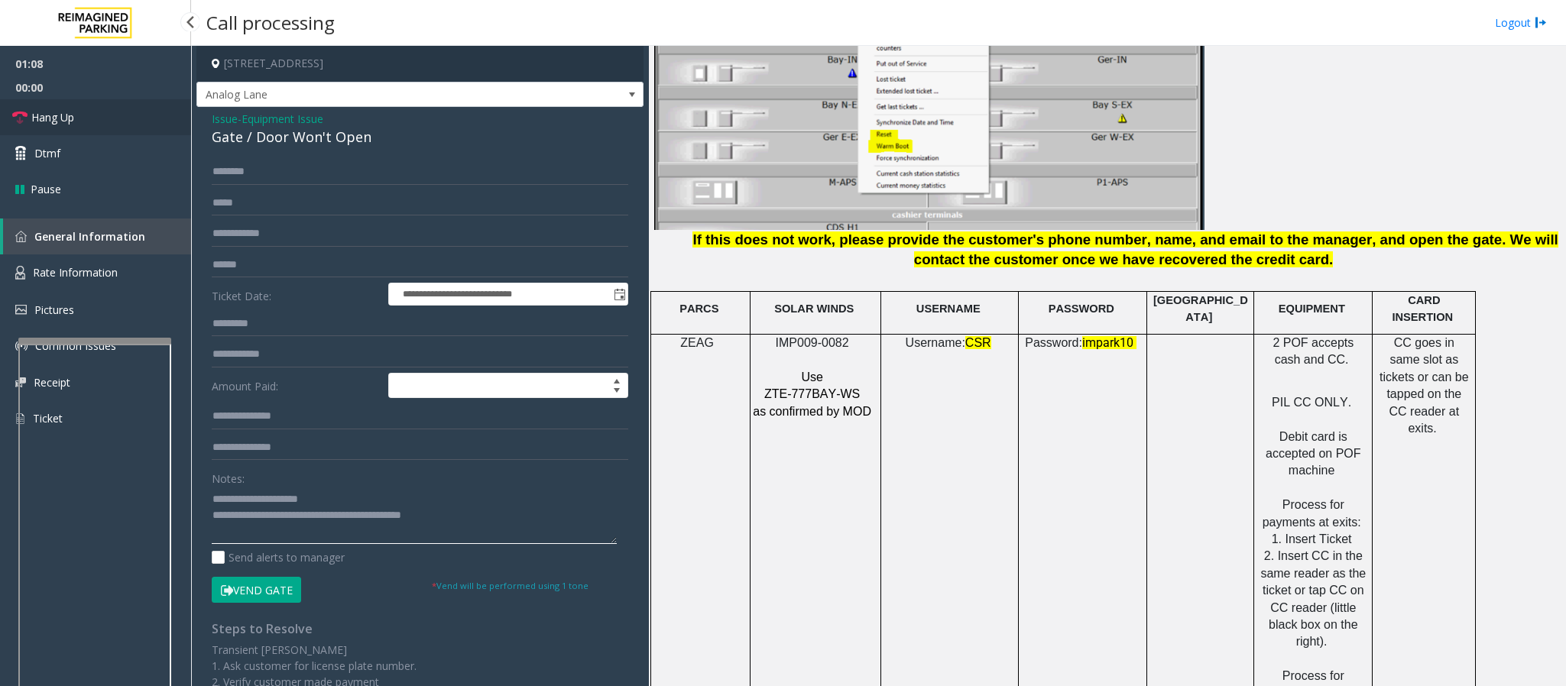
type textarea "**********"
click at [124, 120] on link "Hang Up" at bounding box center [95, 117] width 191 height 36
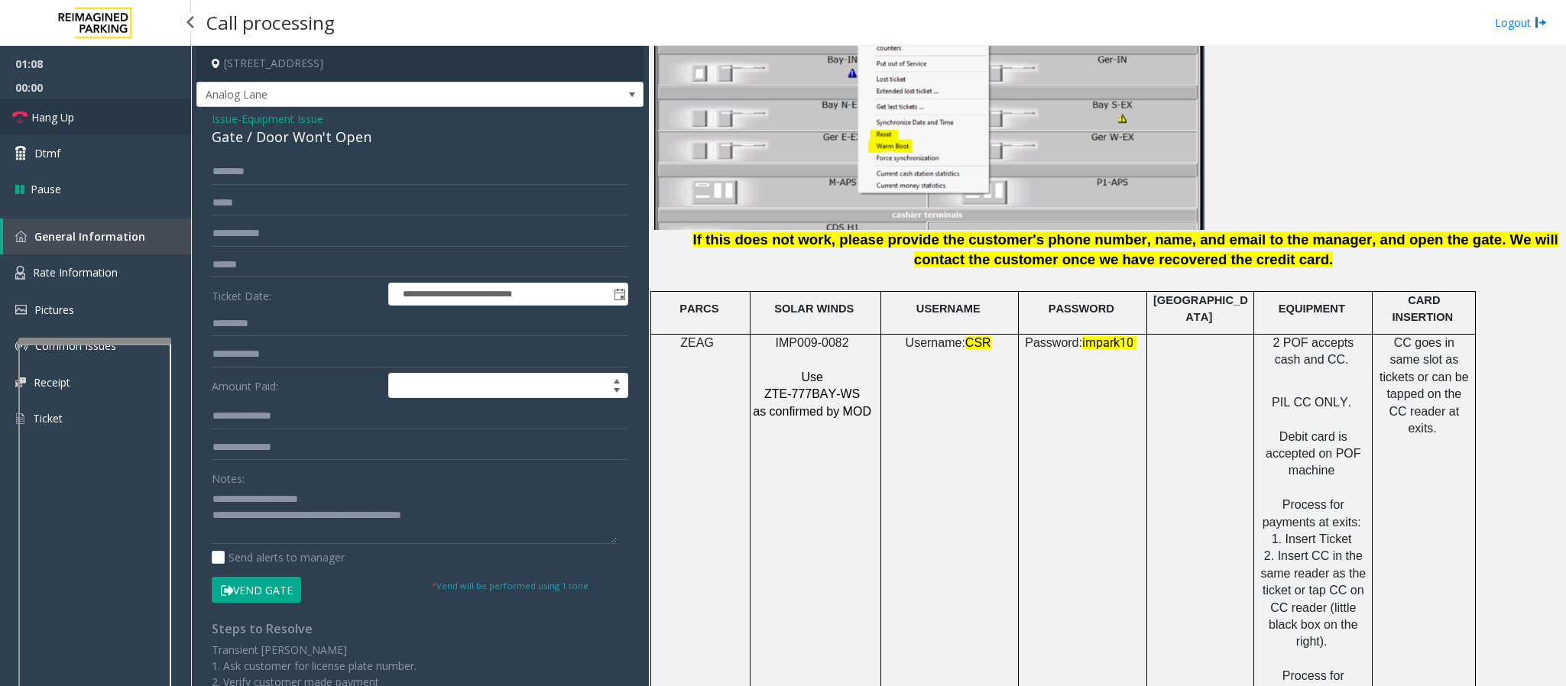
click at [124, 120] on link "Hang Up" at bounding box center [95, 117] width 191 height 36
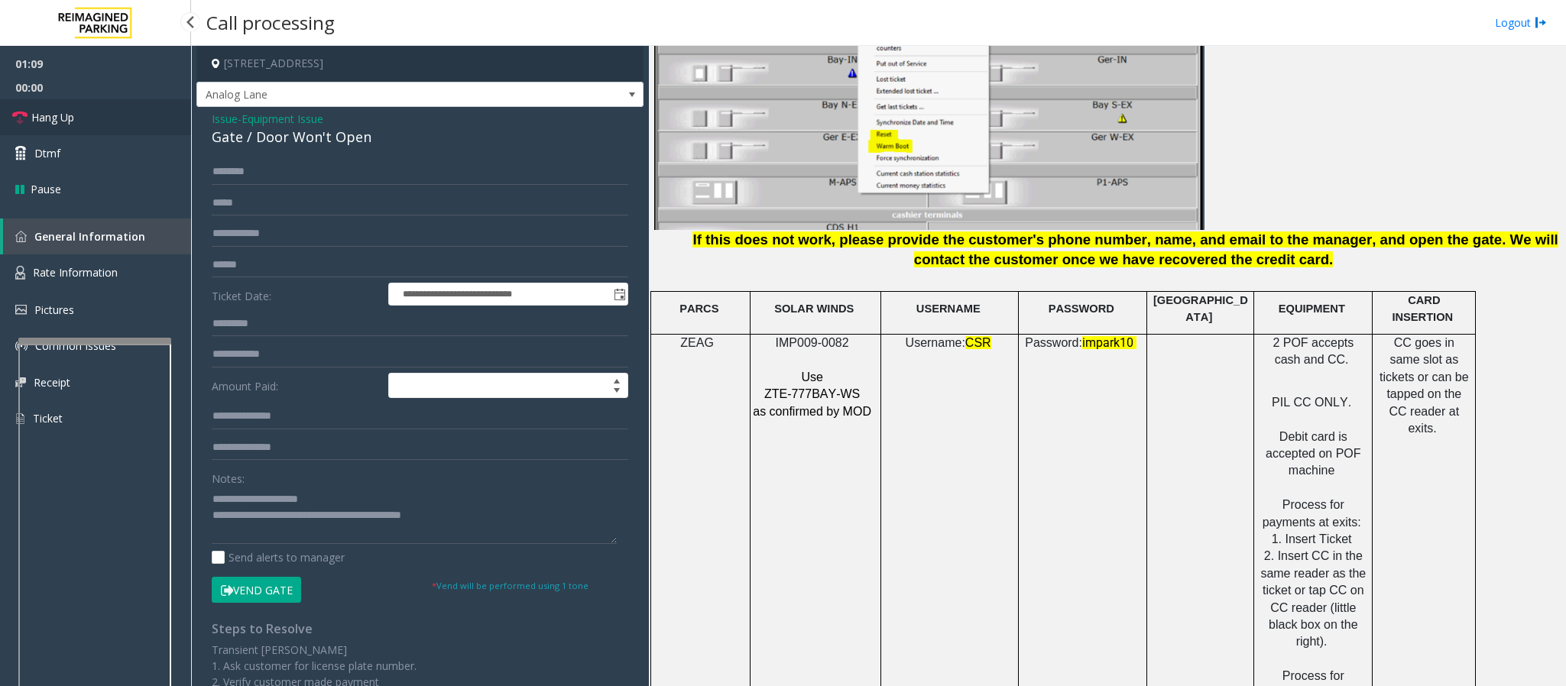
click at [124, 120] on link "Hang Up" at bounding box center [95, 117] width 191 height 36
click at [69, 127] on link "Hang Up" at bounding box center [95, 117] width 191 height 36
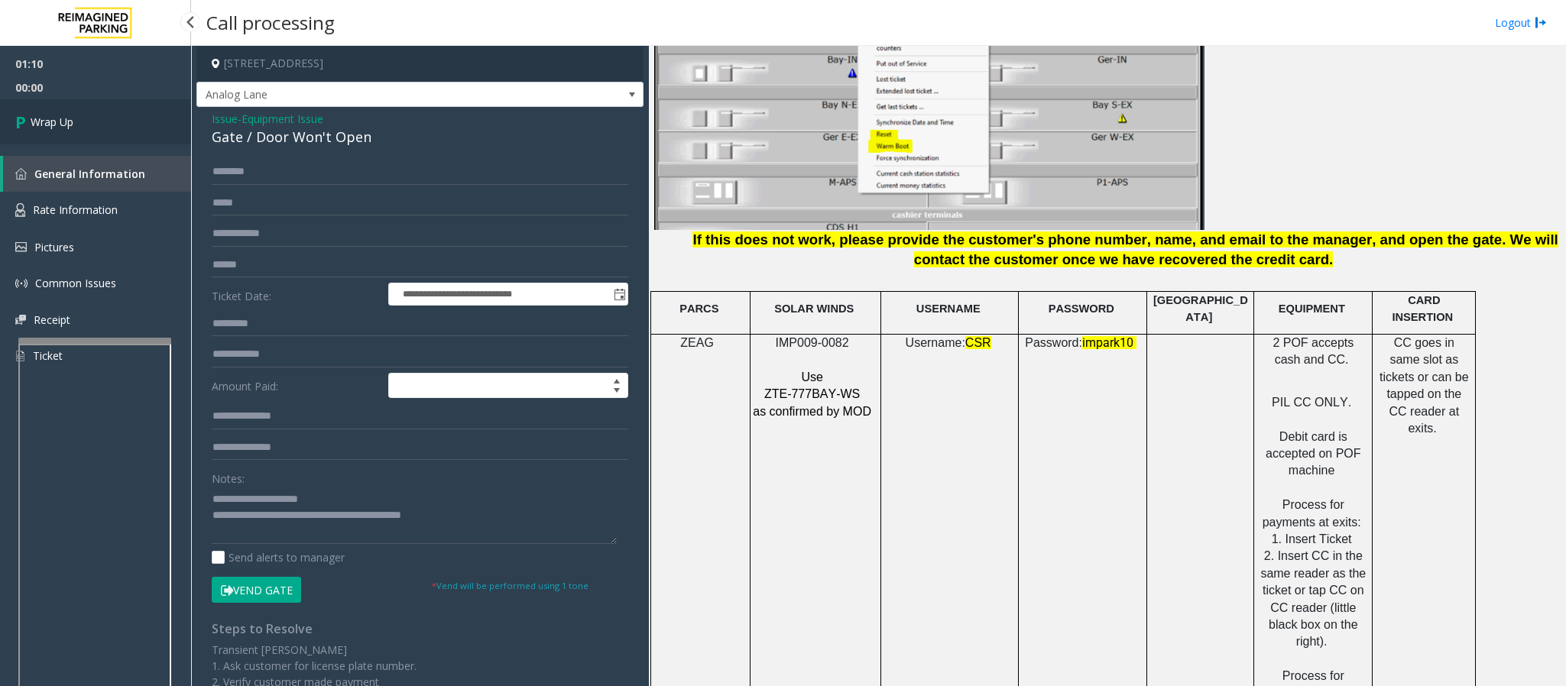
click at [65, 111] on link "Wrap Up" at bounding box center [95, 121] width 191 height 45
